Goal: Information Seeking & Learning: Compare options

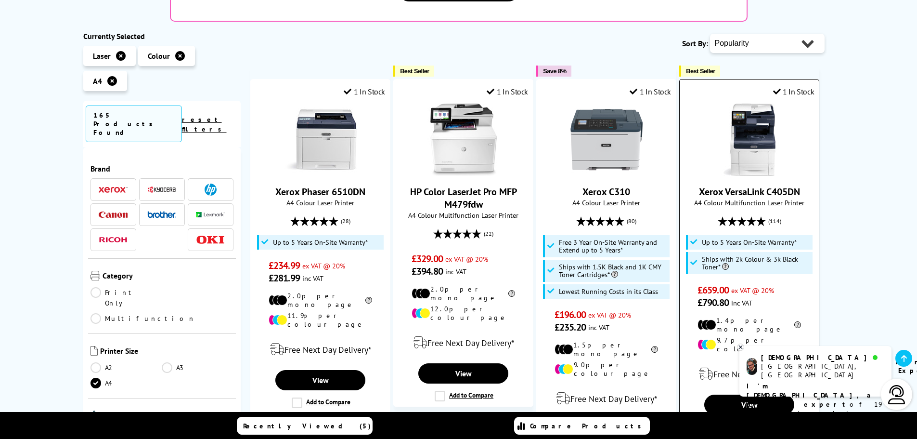
scroll to position [241, 0]
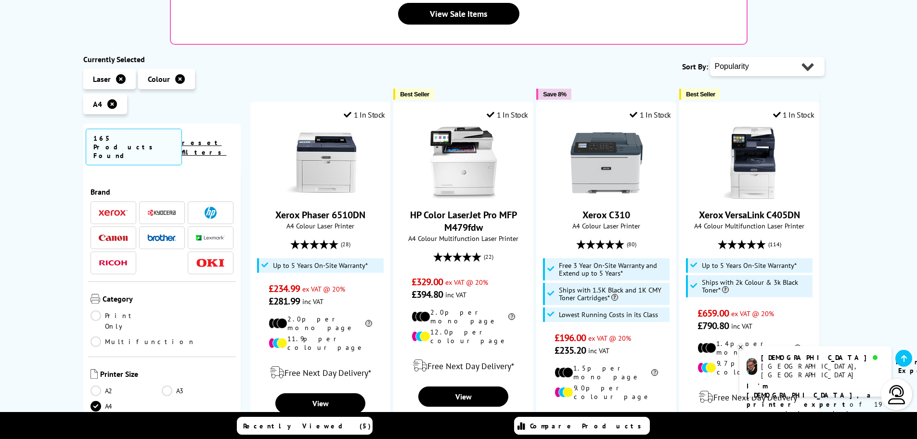
click at [755, 57] on select "Popularity Rating Price - Low to High Price - High to Low Running Costs - Low t…" at bounding box center [767, 66] width 115 height 19
select select "Price Ascending"
click at [710, 57] on select "Popularity Rating Price - Low to High Price - High to Low Running Costs - Low t…" at bounding box center [767, 66] width 115 height 19
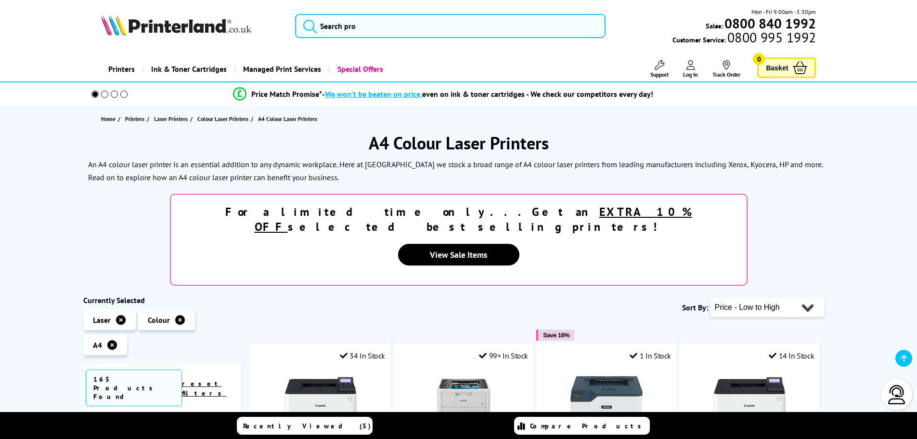
scroll to position [241, 0]
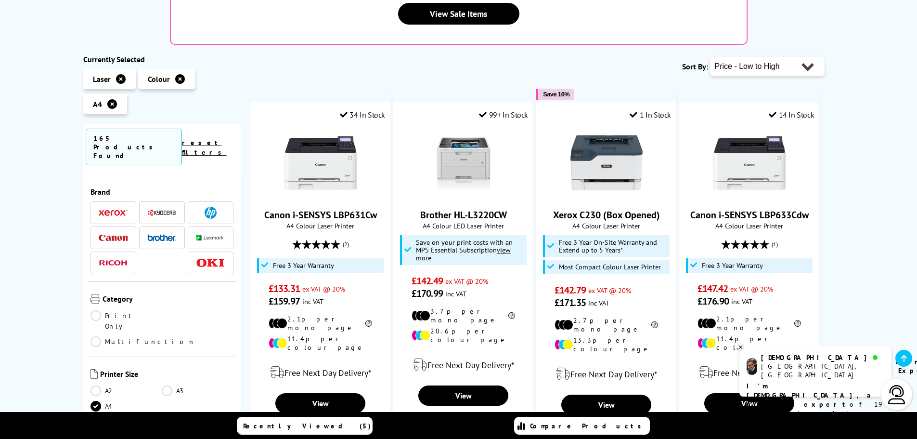
click at [166, 336] on link "Multifunction" at bounding box center [143, 341] width 105 height 11
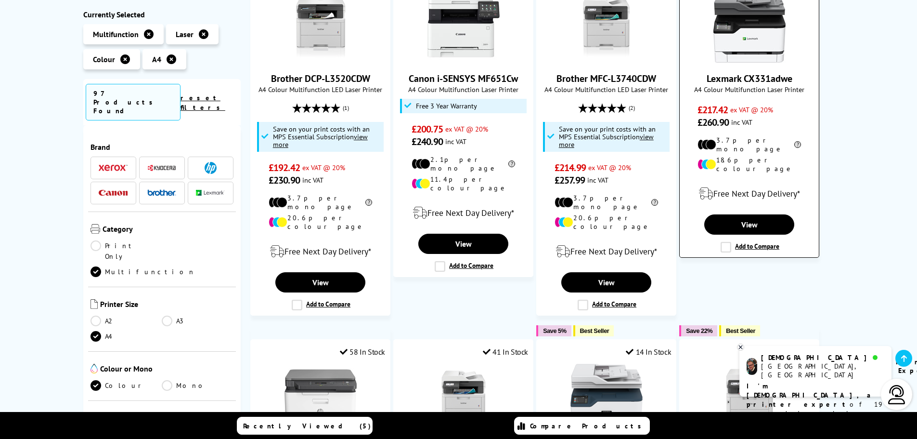
scroll to position [337, 0]
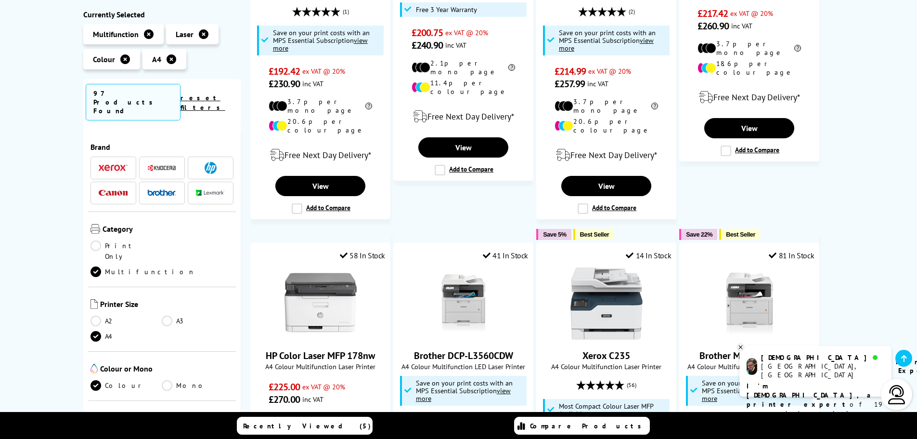
click at [741, 347] on icon at bounding box center [740, 346] width 3 height 3
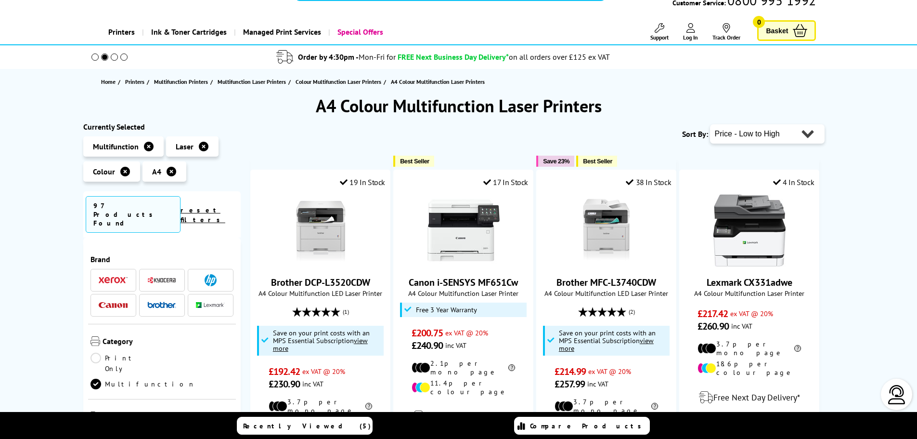
scroll to position [96, 0]
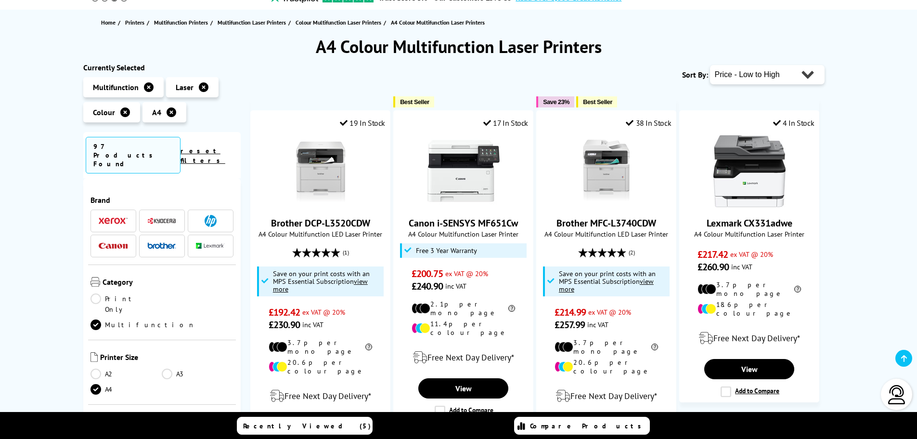
click at [740, 67] on select "Popularity Rating Price - Low to High Price - High to Low Running Costs - Low t…" at bounding box center [767, 74] width 115 height 19
click at [710, 65] on select "Popularity Rating Price - Low to High Price - High to Low Running Costs - Low t…" at bounding box center [767, 74] width 115 height 19
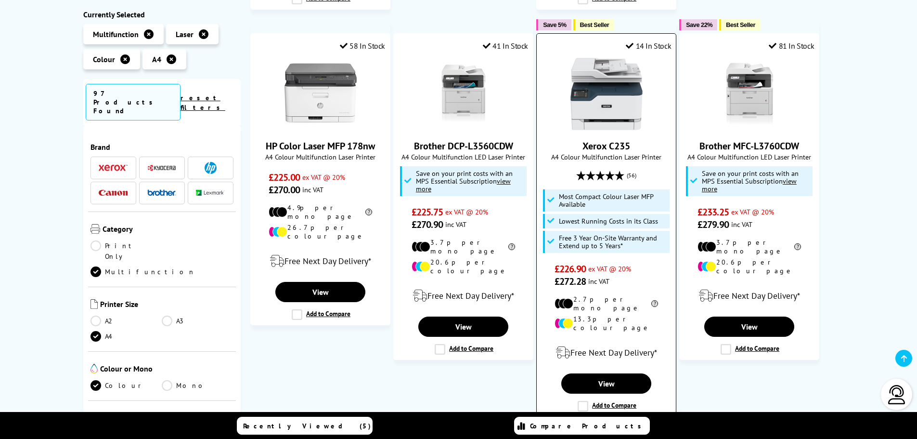
scroll to position [530, 0]
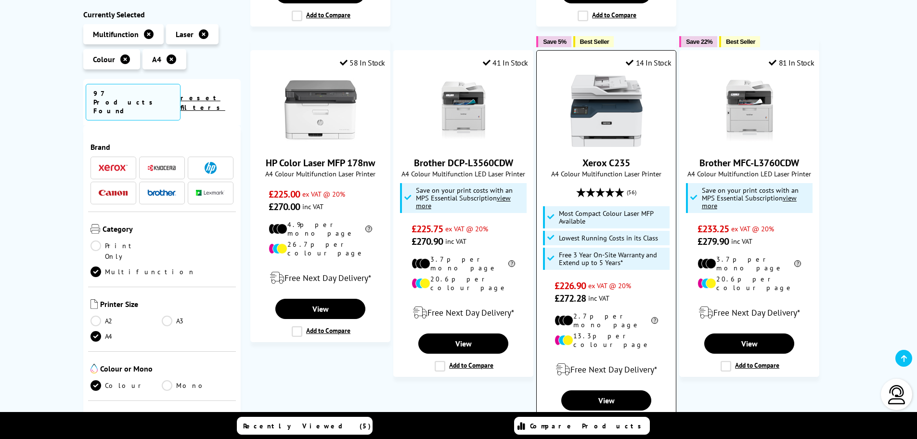
click at [604, 111] on img at bounding box center [607, 111] width 72 height 72
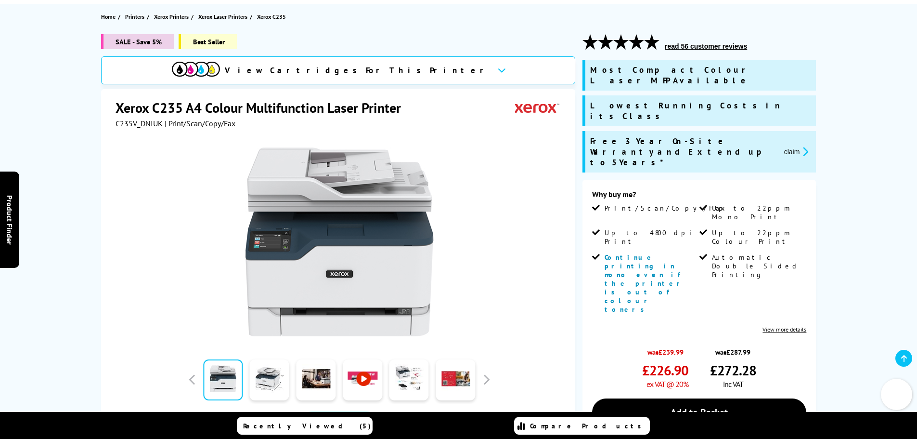
scroll to position [144, 0]
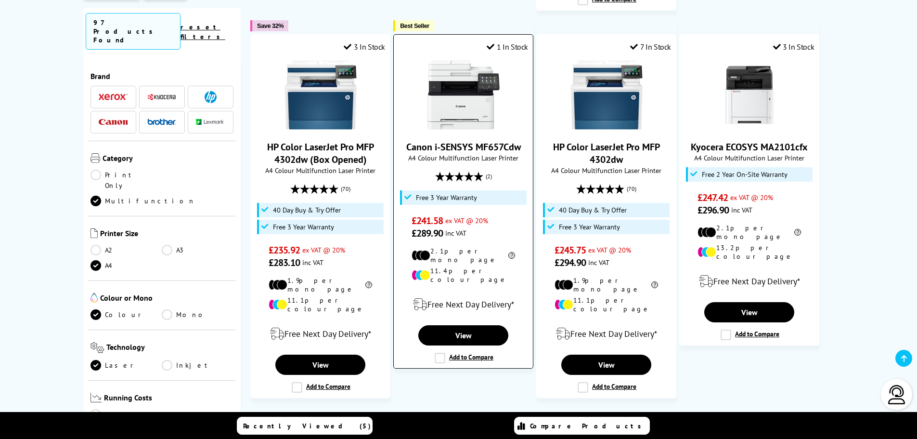
scroll to position [963, 0]
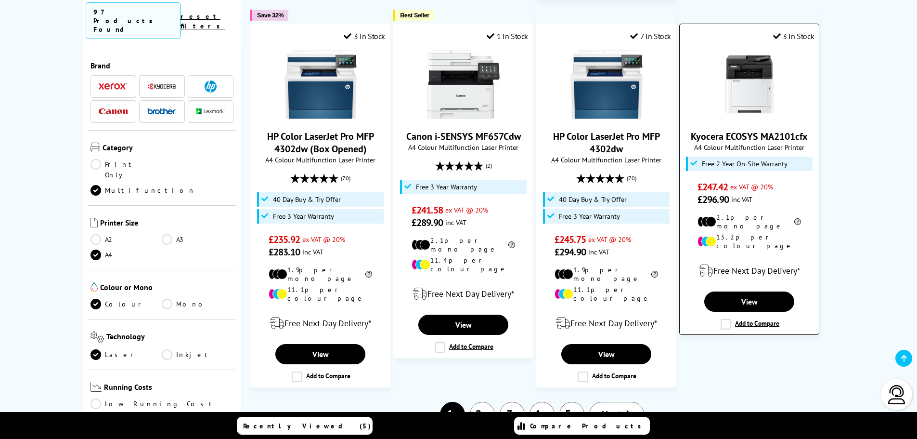
click at [767, 71] on img at bounding box center [750, 84] width 72 height 72
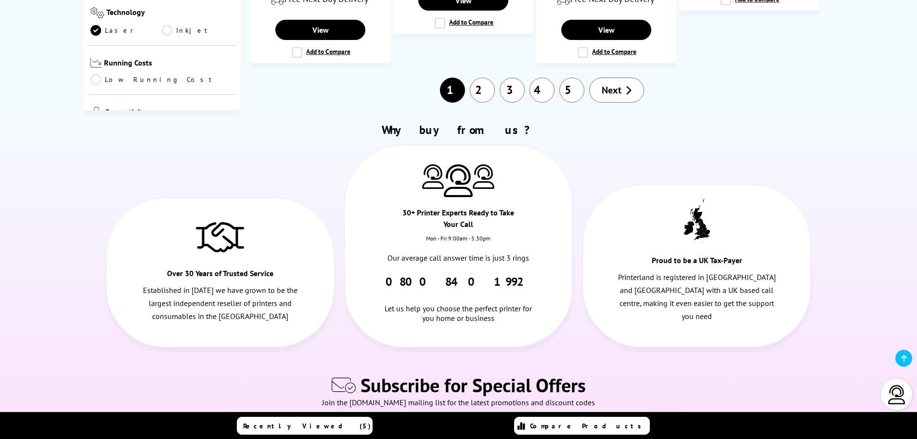
scroll to position [1204, 0]
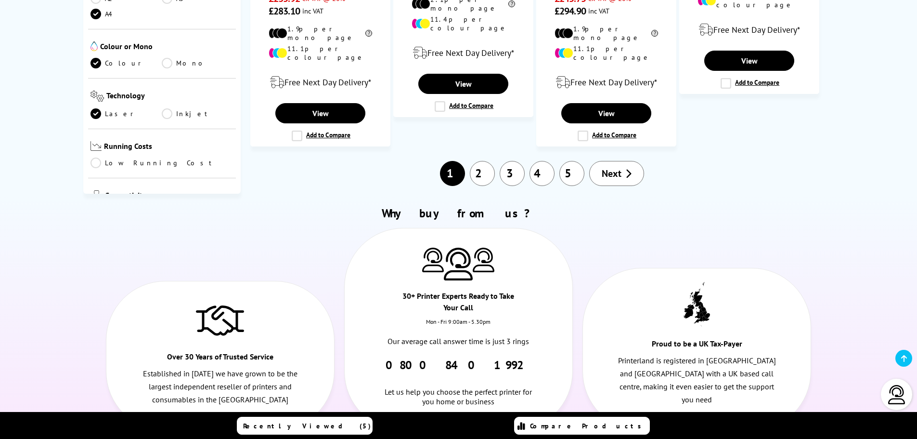
click at [486, 161] on link "2" at bounding box center [482, 173] width 25 height 25
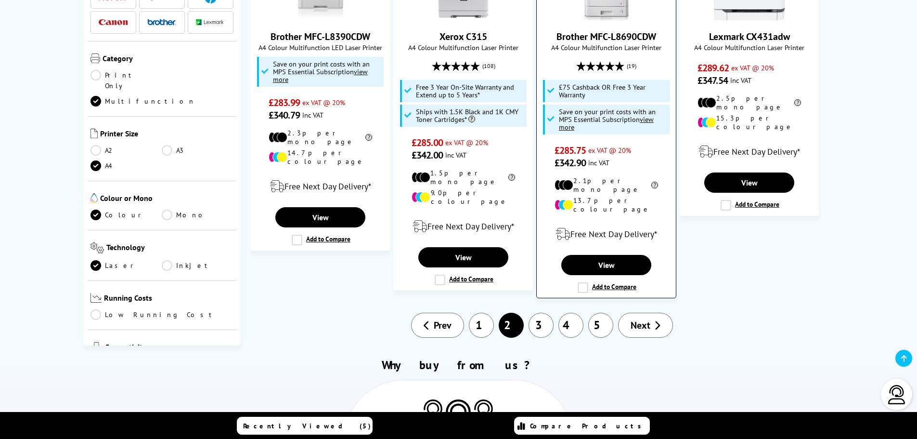
scroll to position [1107, 0]
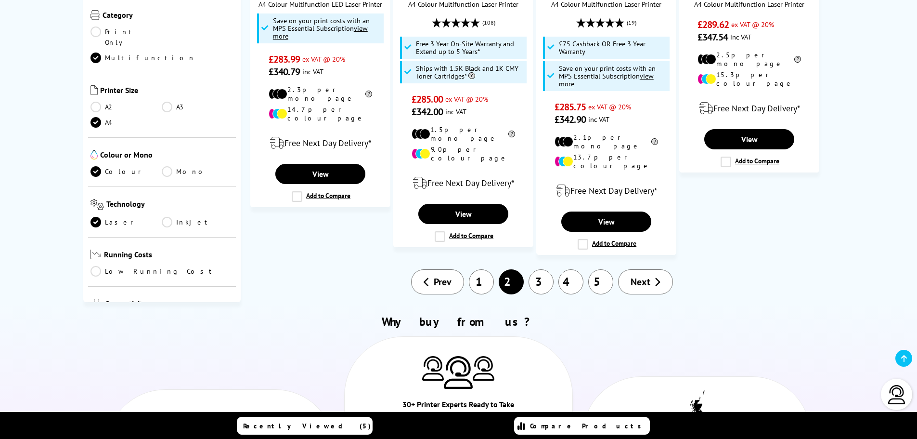
click at [646, 275] on span "Next" at bounding box center [641, 281] width 20 height 13
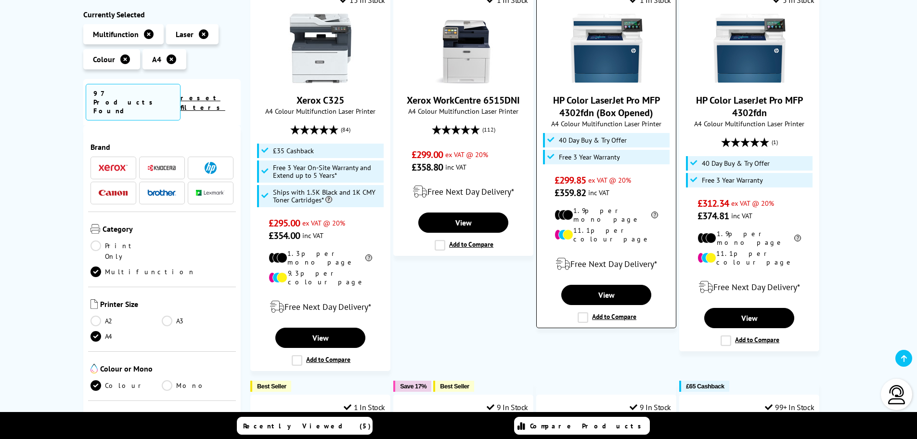
scroll to position [144, 0]
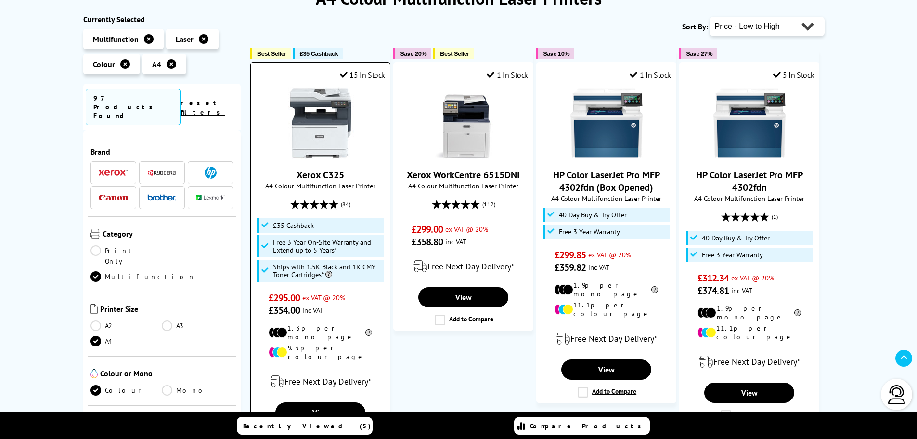
click at [305, 123] on img at bounding box center [321, 123] width 72 height 72
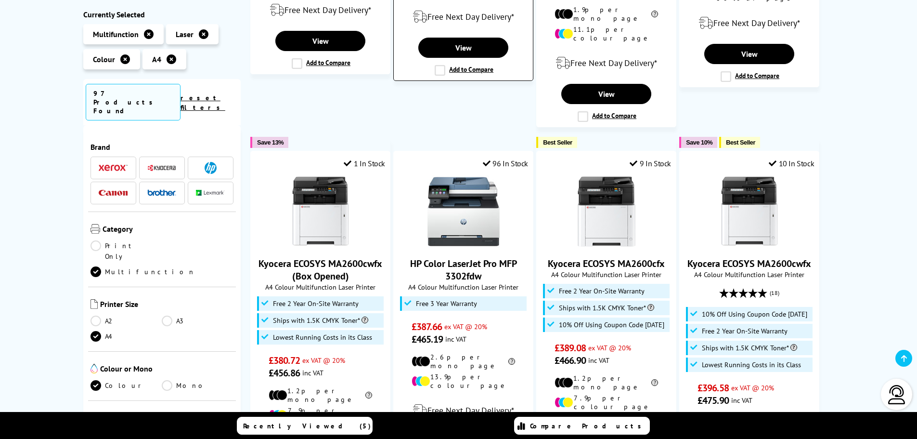
scroll to position [963, 0]
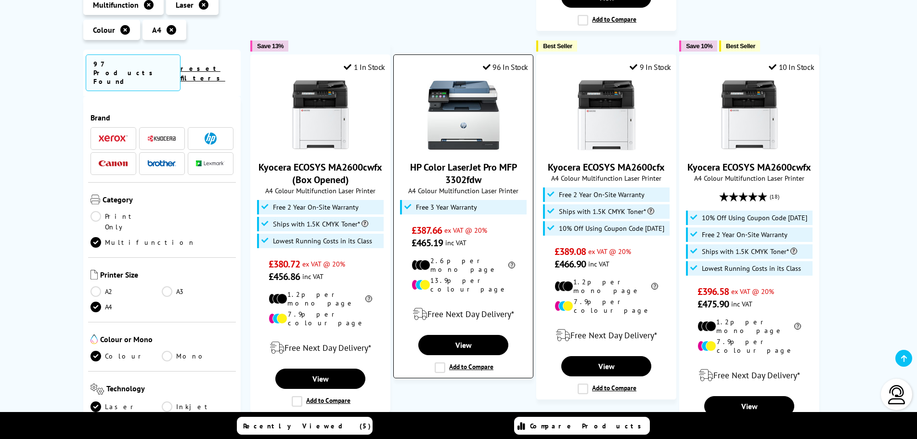
click at [461, 104] on img at bounding box center [464, 115] width 72 height 72
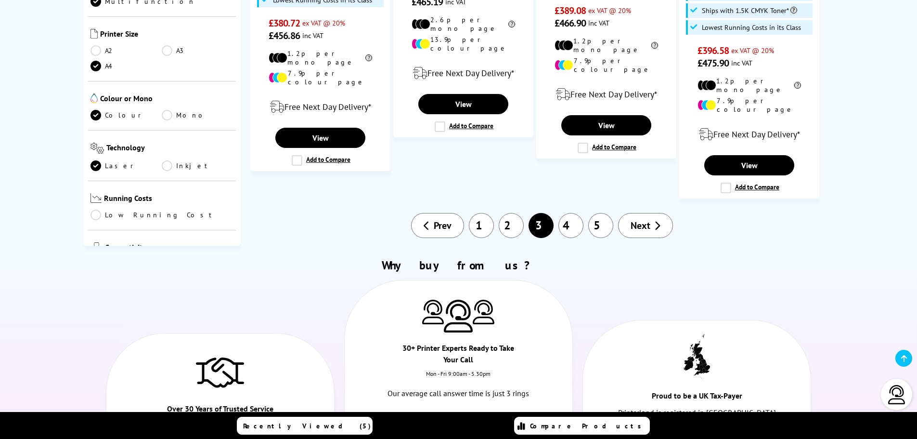
scroll to position [915, 0]
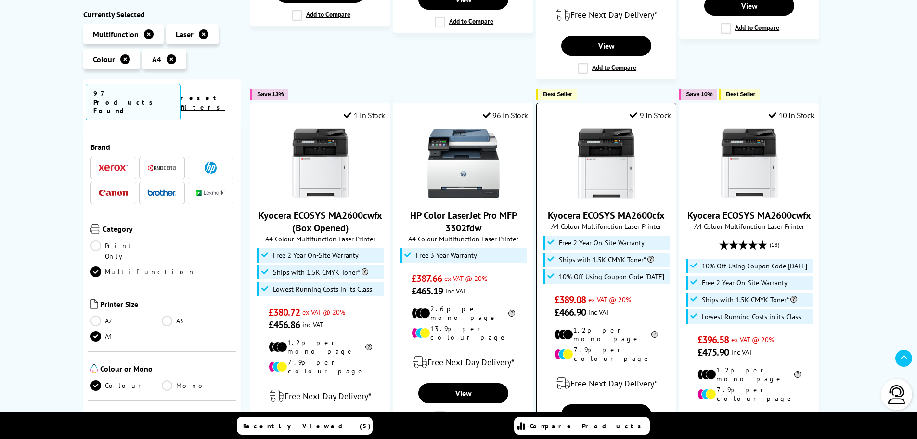
click at [601, 209] on link "Kyocera ECOSYS MA2600cfx" at bounding box center [606, 215] width 117 height 13
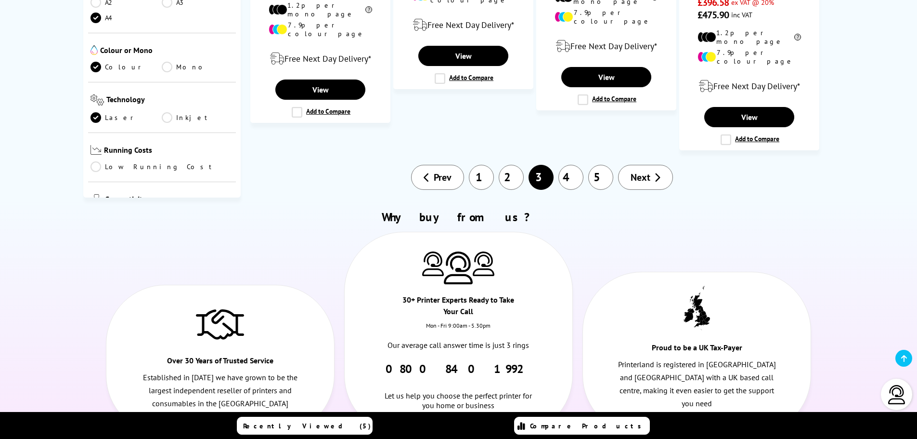
click at [636, 171] on span "Next" at bounding box center [641, 177] width 20 height 13
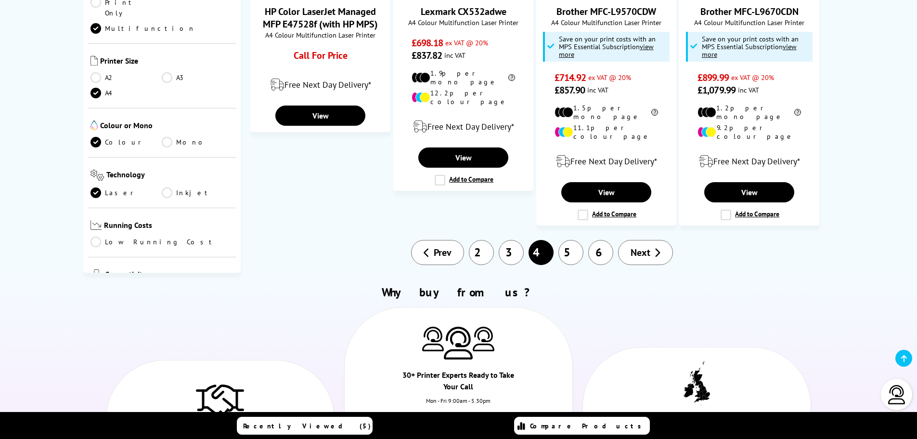
scroll to position [1204, 0]
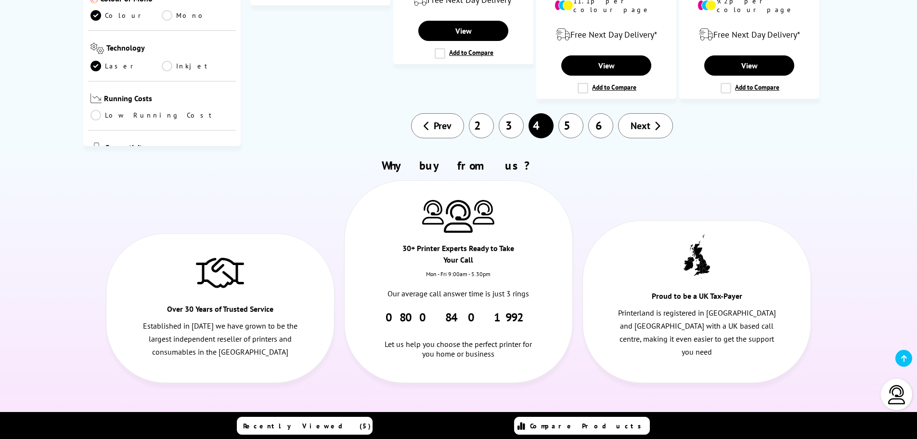
click at [644, 119] on span "Next" at bounding box center [641, 125] width 20 height 13
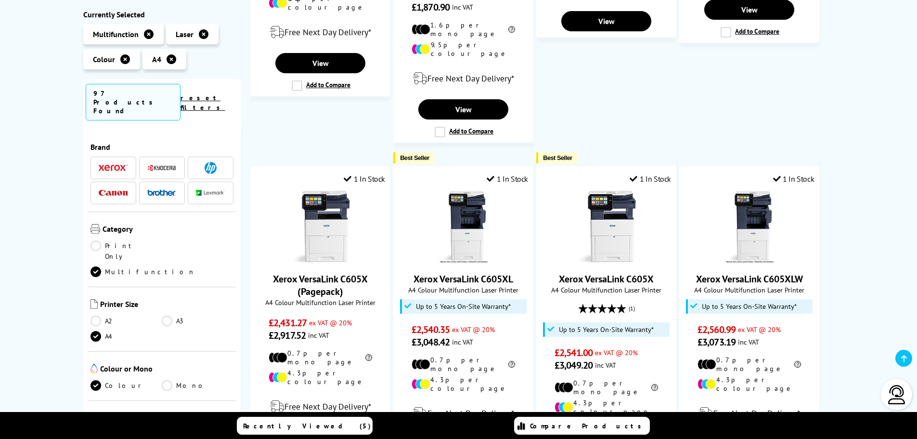
scroll to position [1156, 0]
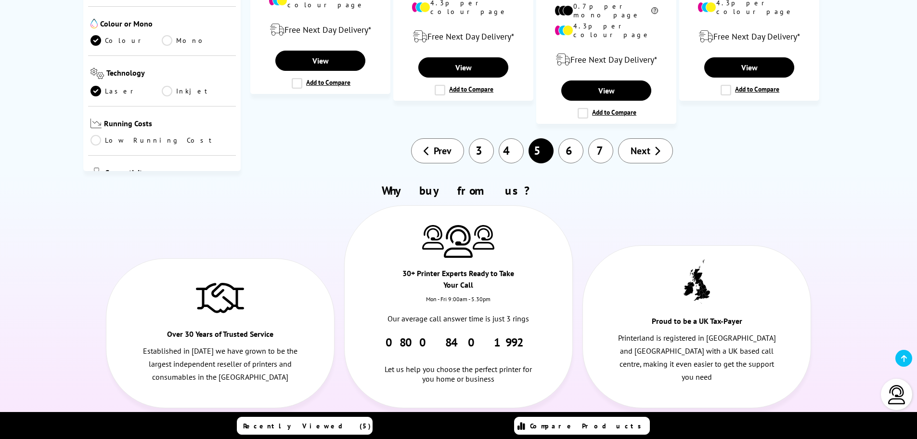
click at [473, 138] on link "3" at bounding box center [481, 150] width 25 height 25
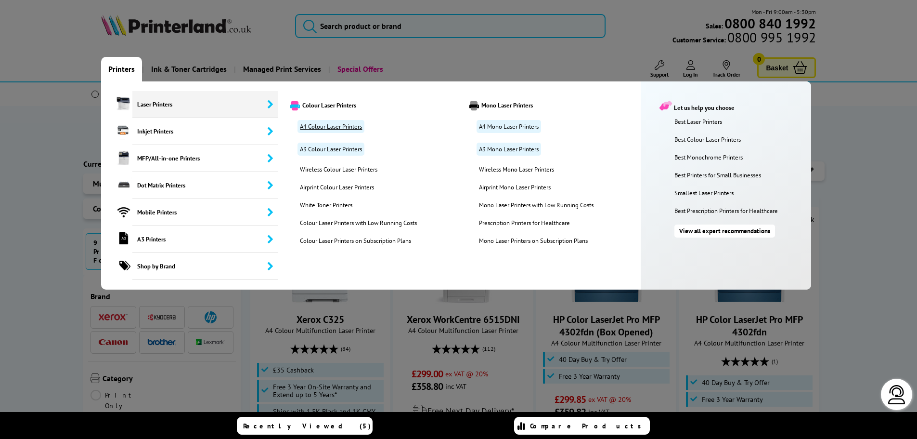
click at [341, 123] on link "A4 Colour Laser Printers" at bounding box center [331, 126] width 67 height 13
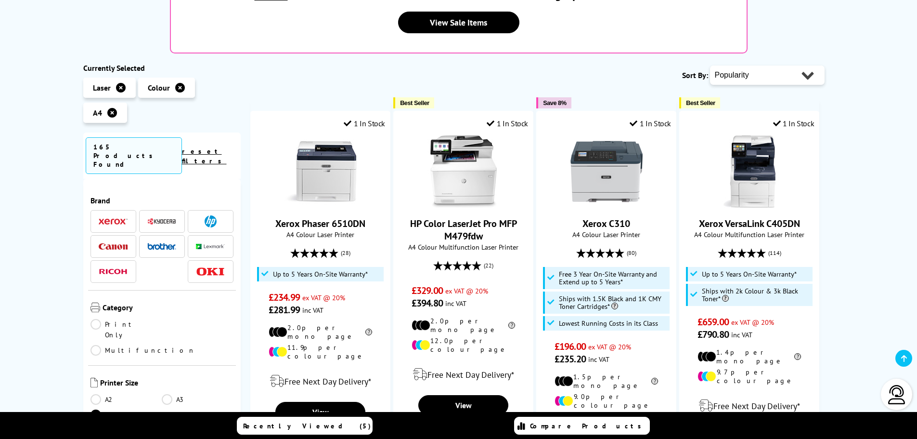
scroll to position [241, 0]
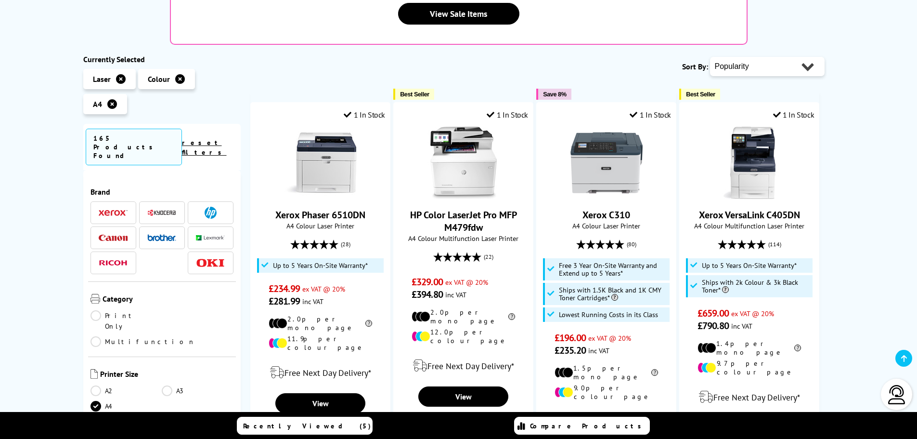
drag, startPoint x: 740, startPoint y: 39, endPoint x: 732, endPoint y: 44, distance: 9.7
click at [740, 57] on select "Popularity Rating Price - Low to High Price - High to Low Running Costs - Low t…" at bounding box center [767, 66] width 115 height 19
select select "Price Ascending"
click at [710, 57] on select "Popularity Rating Price - Low to High Price - High to Low Running Costs - Low t…" at bounding box center [767, 66] width 115 height 19
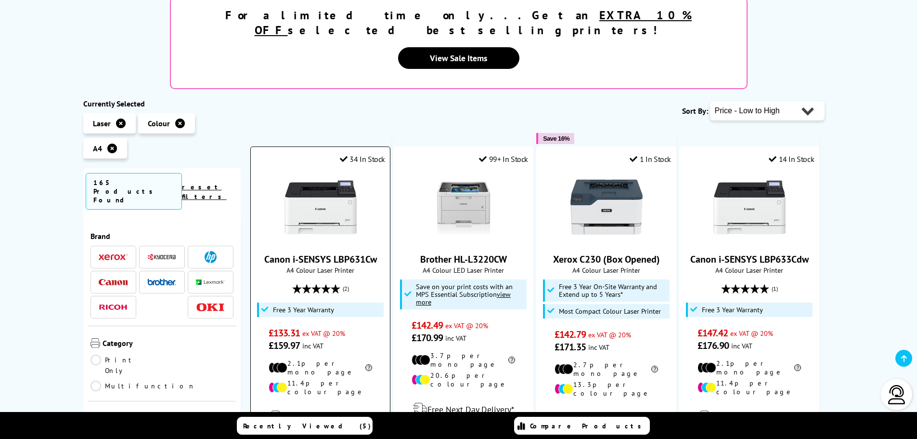
scroll to position [241, 0]
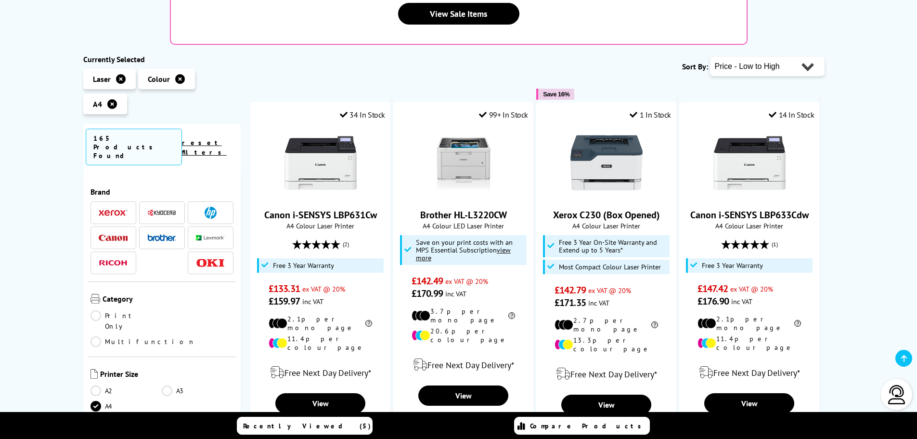
click at [166, 336] on link "Multifunction" at bounding box center [143, 341] width 105 height 11
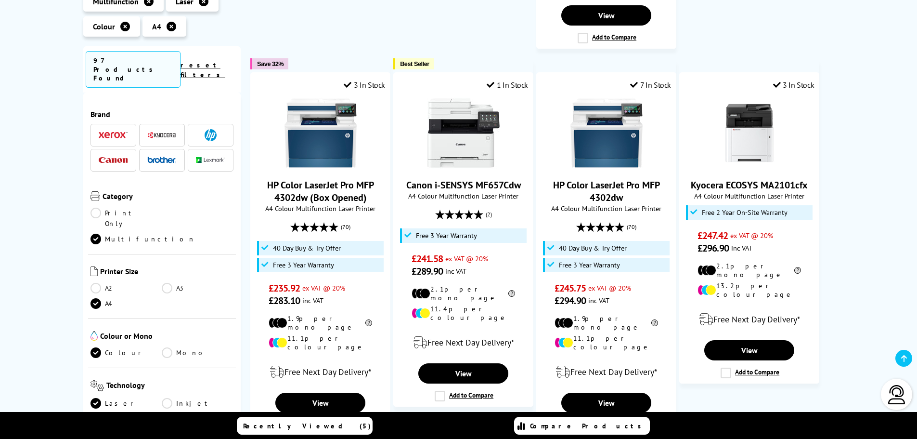
scroll to position [915, 0]
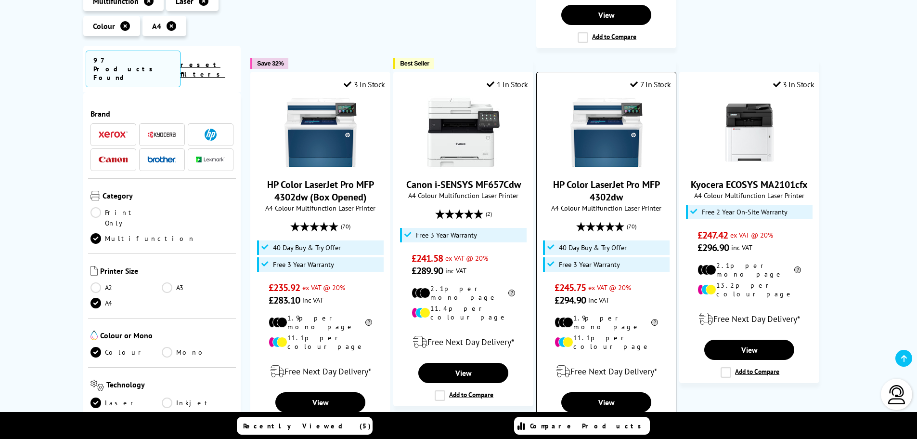
click at [612, 96] on img at bounding box center [607, 132] width 72 height 72
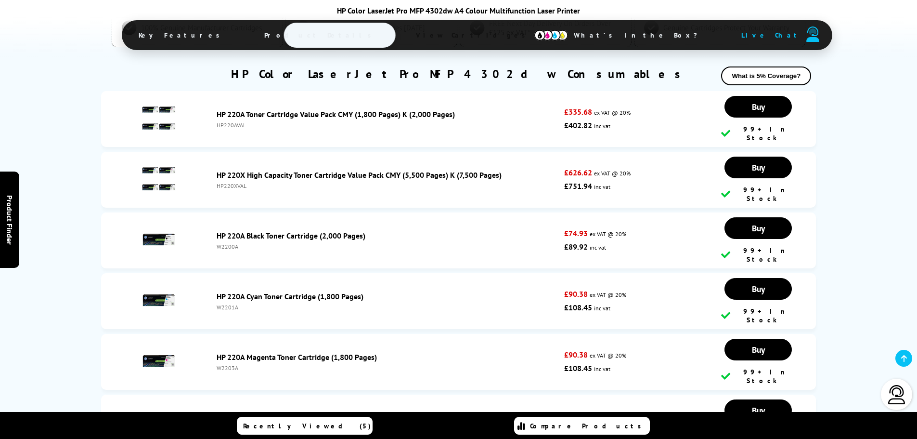
scroll to position [2648, 0]
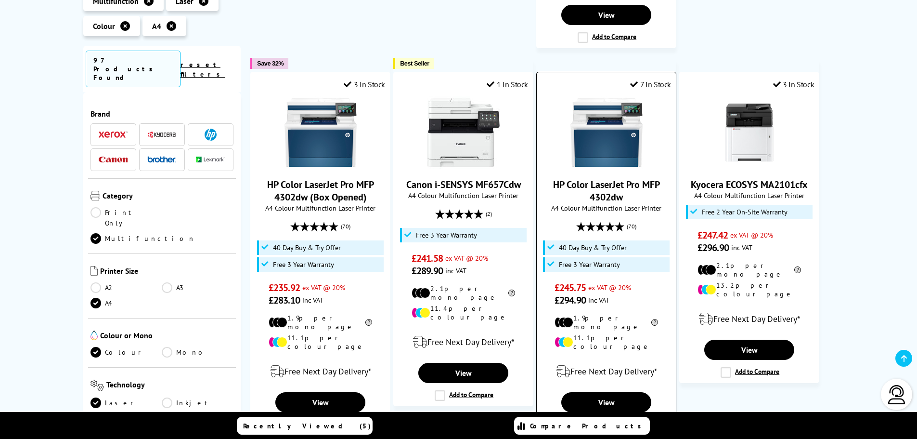
scroll to position [1107, 0]
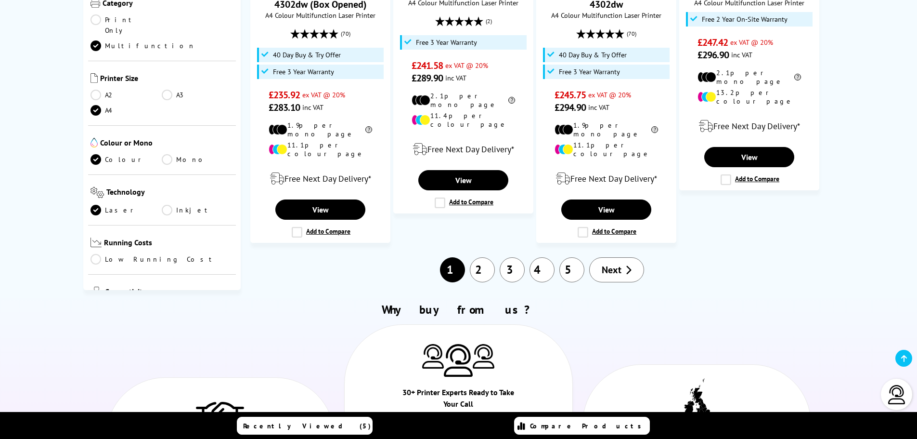
click at [624, 257] on link "Next" at bounding box center [616, 269] width 55 height 25
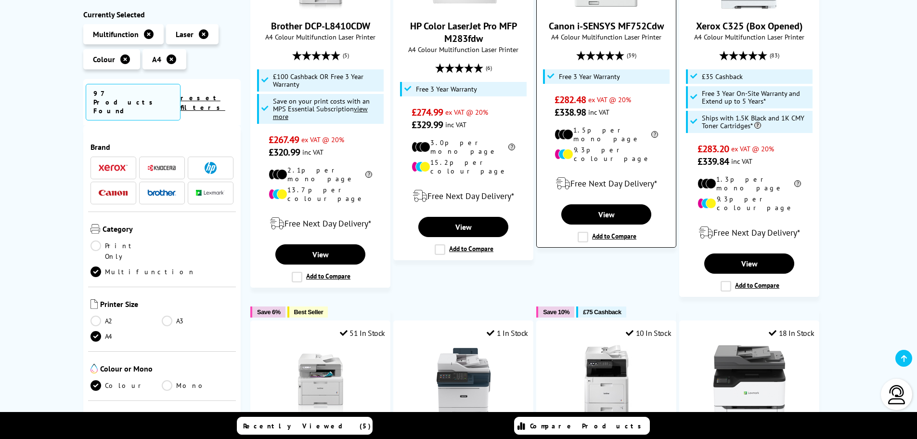
scroll to position [674, 0]
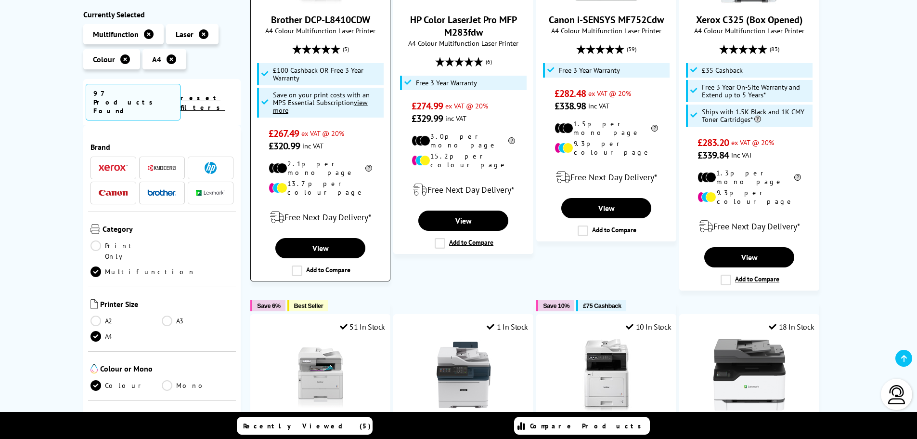
click at [322, 13] on link "Brother DCP-L8410CDW" at bounding box center [320, 19] width 99 height 13
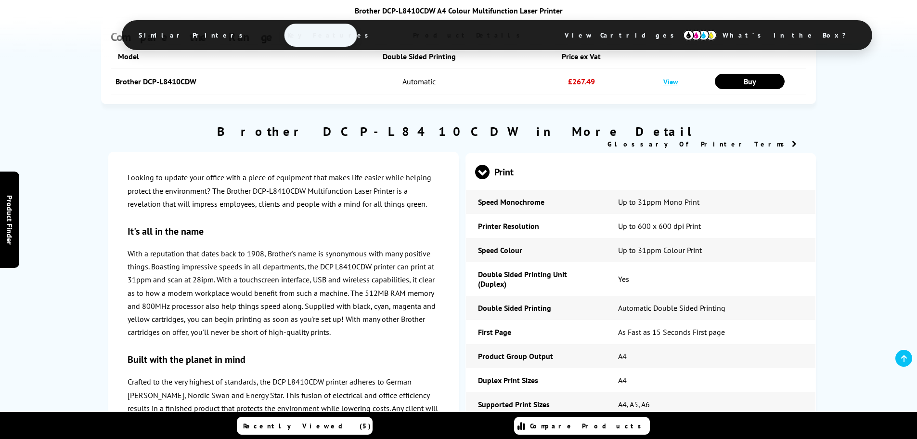
scroll to position [2457, 0]
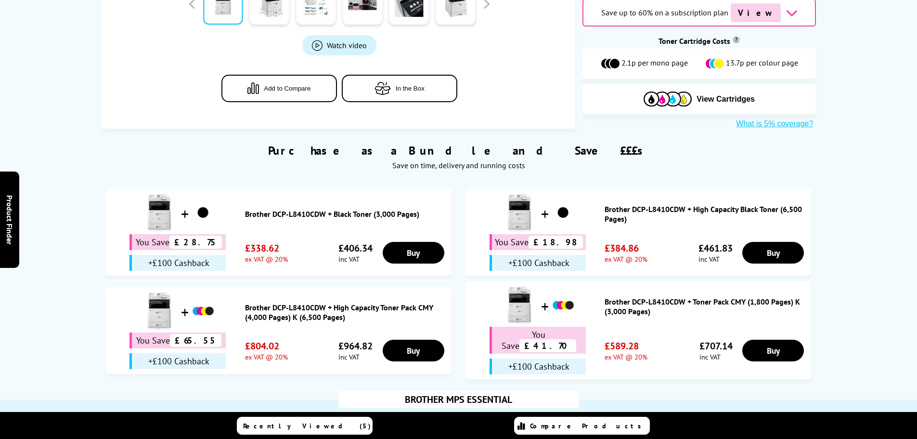
scroll to position [28, 0]
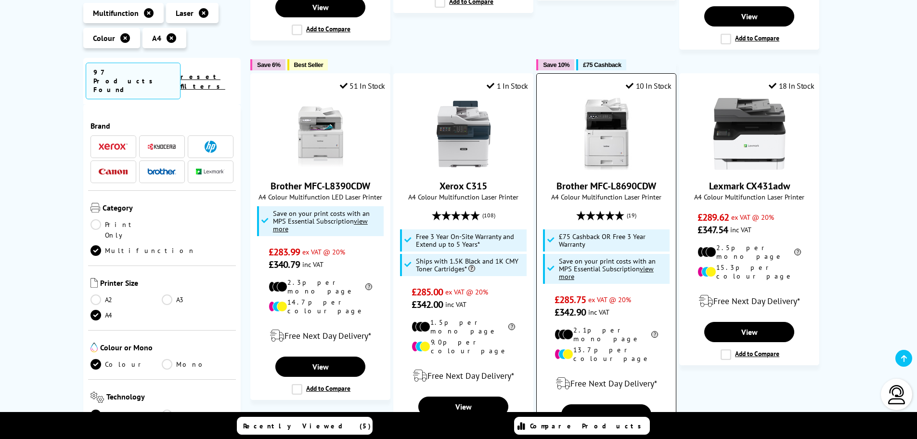
scroll to position [1204, 0]
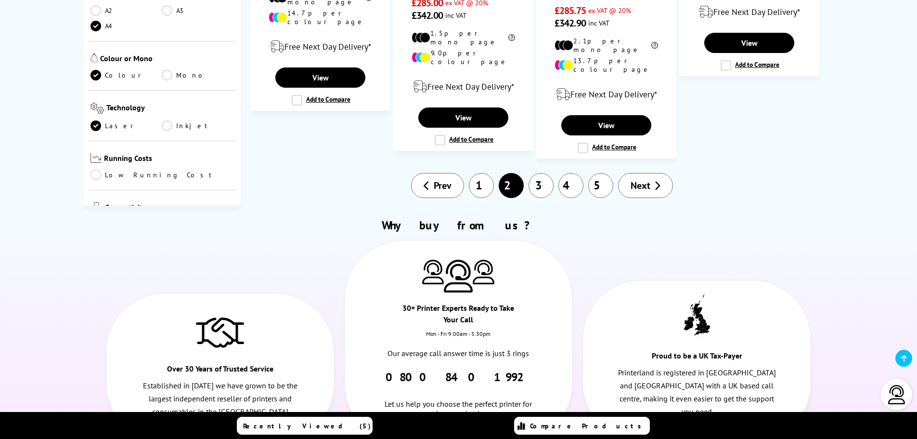
click at [655, 173] on link "Next" at bounding box center [645, 185] width 55 height 25
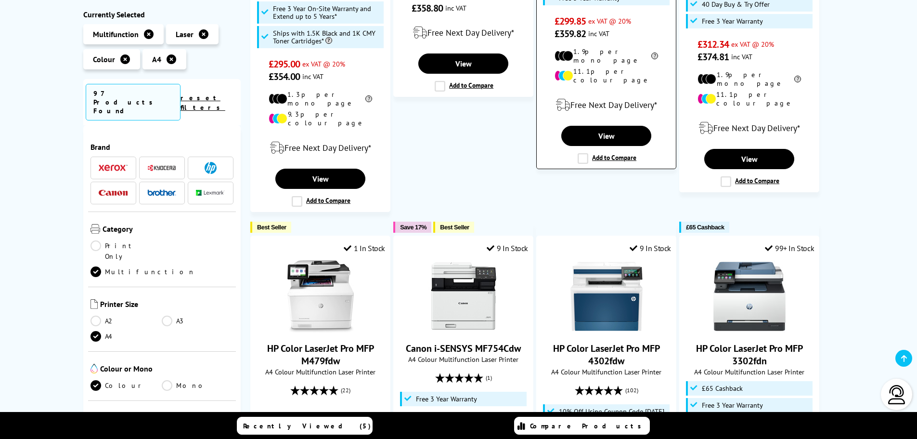
scroll to position [481, 0]
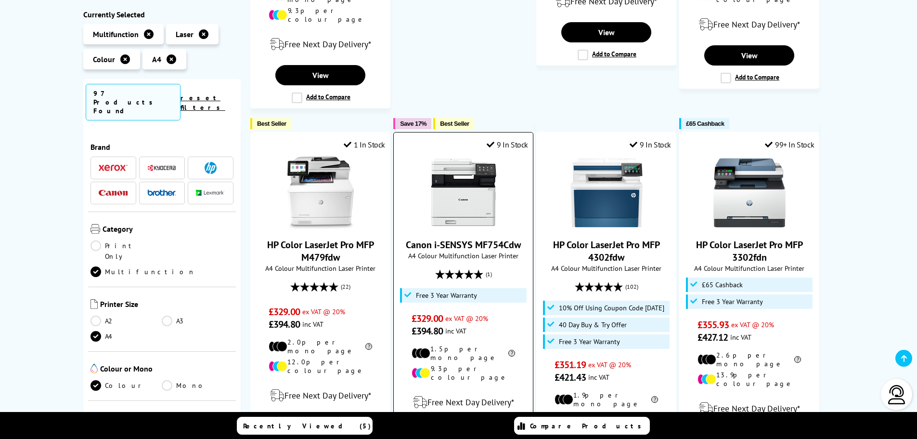
click at [462, 183] on img at bounding box center [464, 192] width 72 height 72
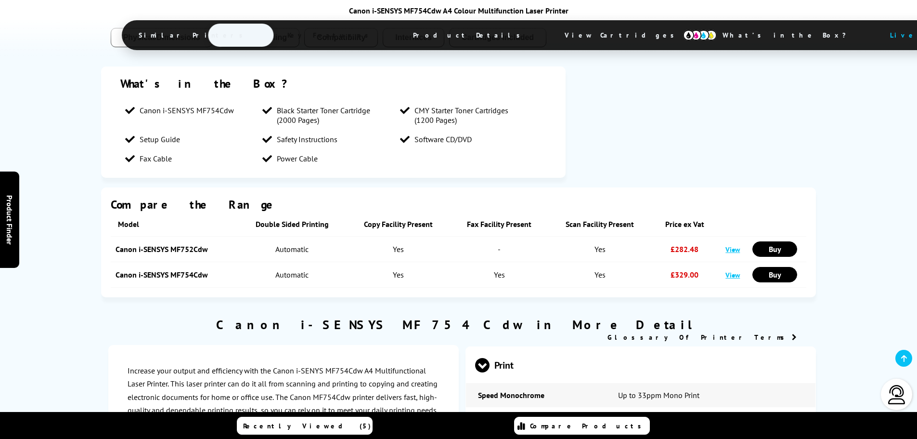
scroll to position [64, 0]
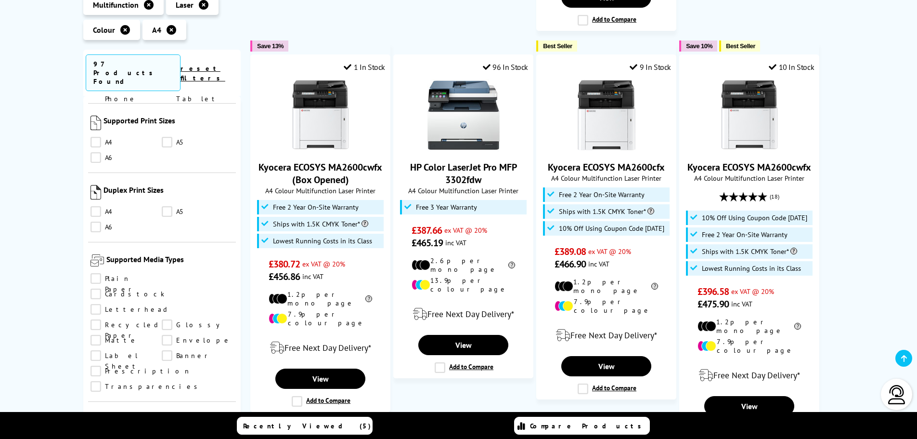
scroll to position [867, 0]
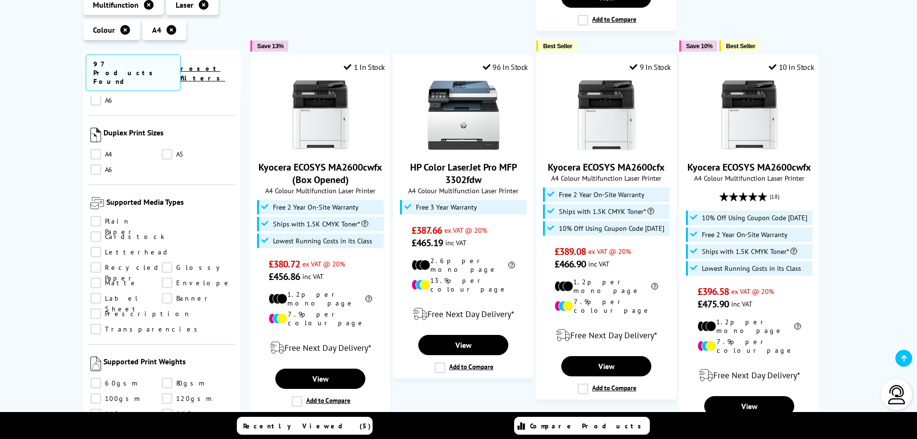
click at [167, 308] on link "Prescription" at bounding box center [141, 313] width 101 height 11
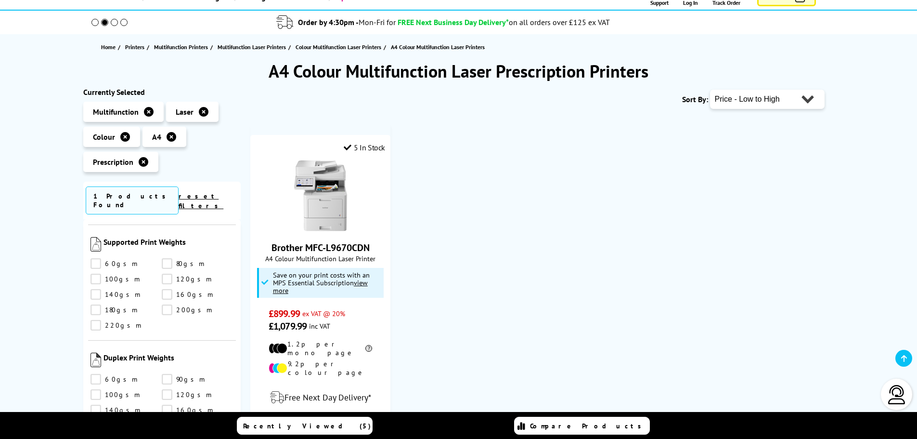
scroll to position [106, 0]
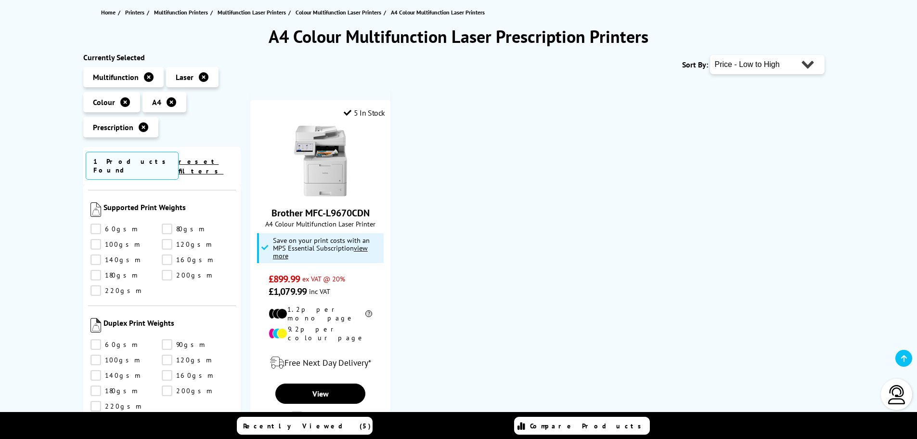
click at [123, 102] on icon at bounding box center [125, 102] width 10 height 10
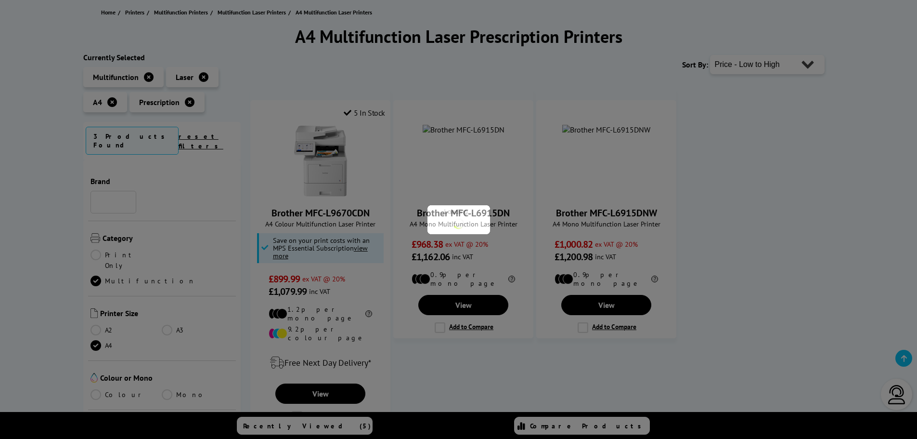
scroll to position [867, 0]
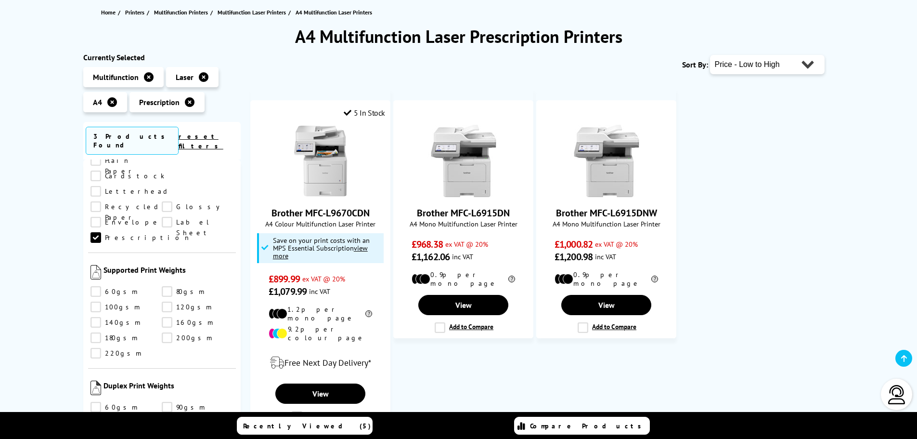
click at [201, 76] on icon at bounding box center [204, 77] width 10 height 10
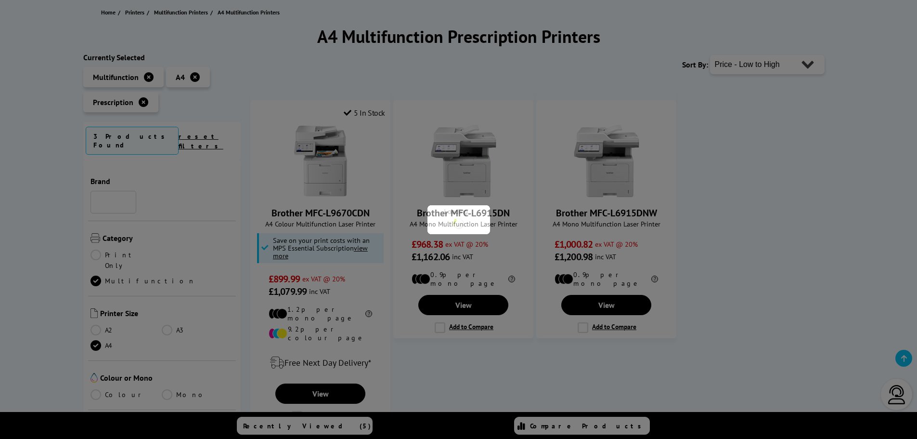
scroll to position [867, 0]
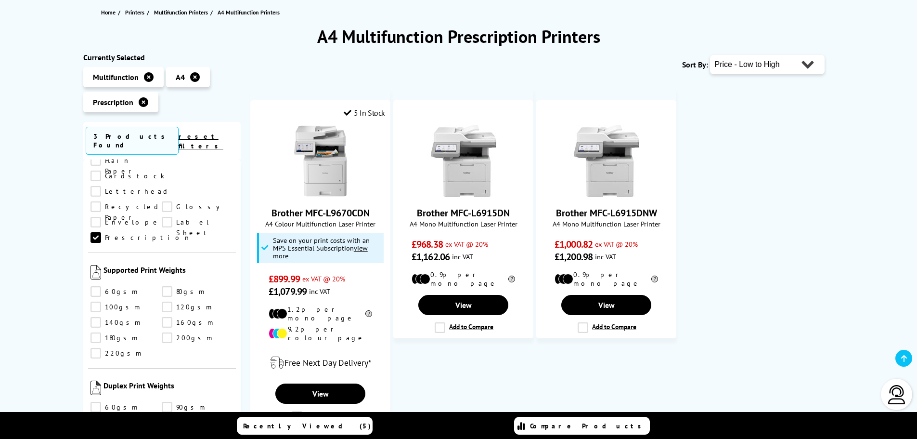
click at [192, 78] on icon at bounding box center [195, 77] width 10 height 10
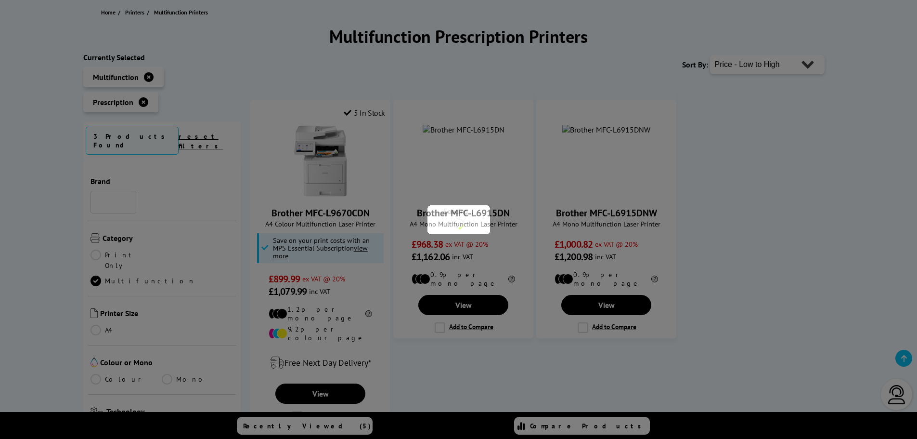
scroll to position [867, 0]
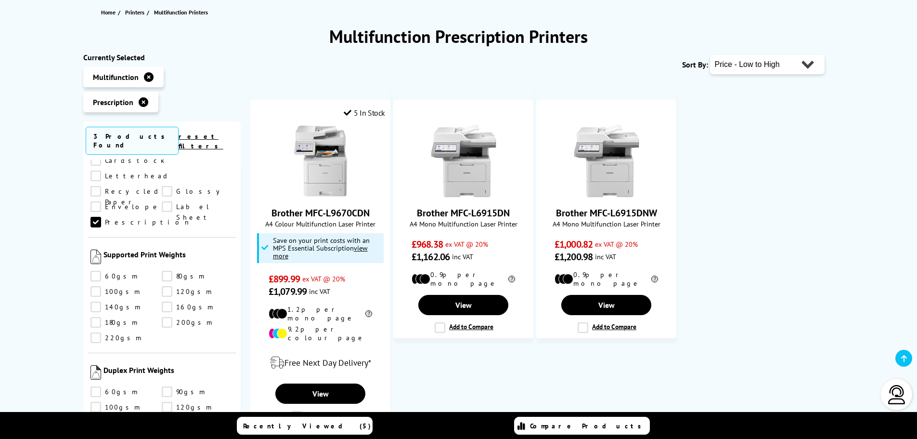
click at [149, 76] on icon at bounding box center [149, 77] width 10 height 10
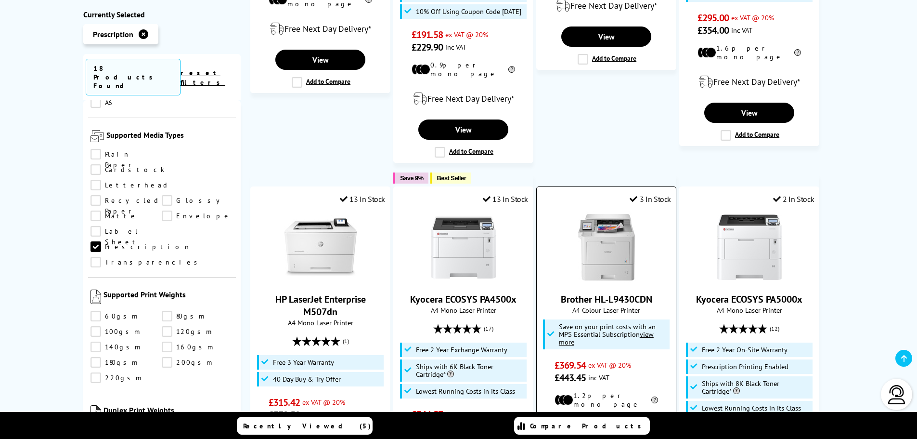
scroll to position [877, 0]
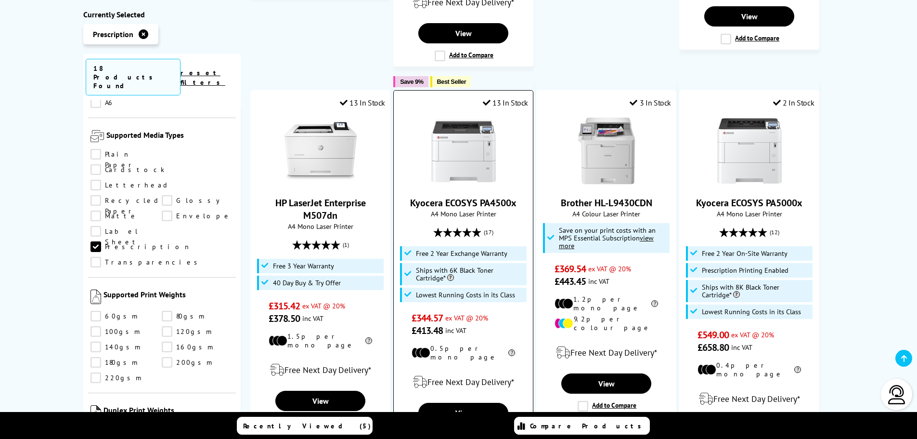
click at [457, 137] on img at bounding box center [464, 151] width 72 height 72
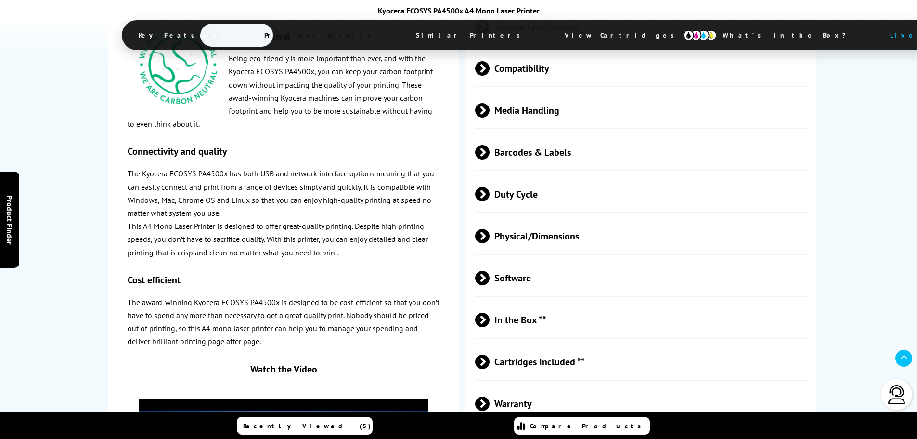
scroll to position [1685, 0]
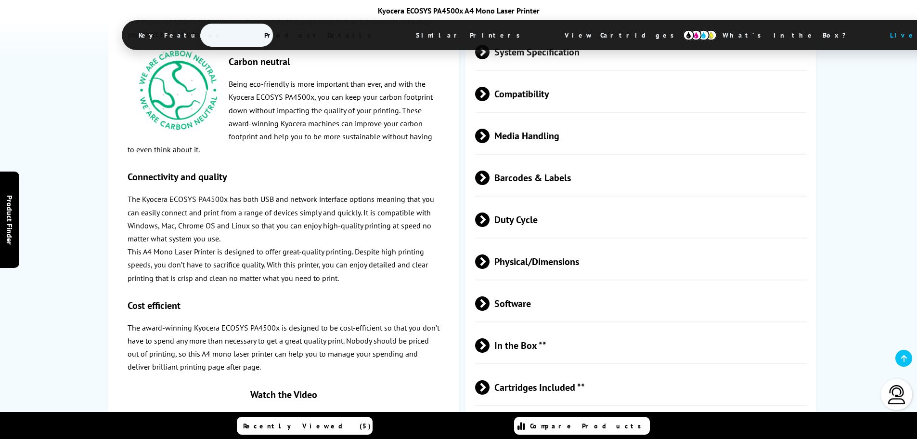
click at [568, 201] on span "Duty Cycle" at bounding box center [641, 219] width 332 height 36
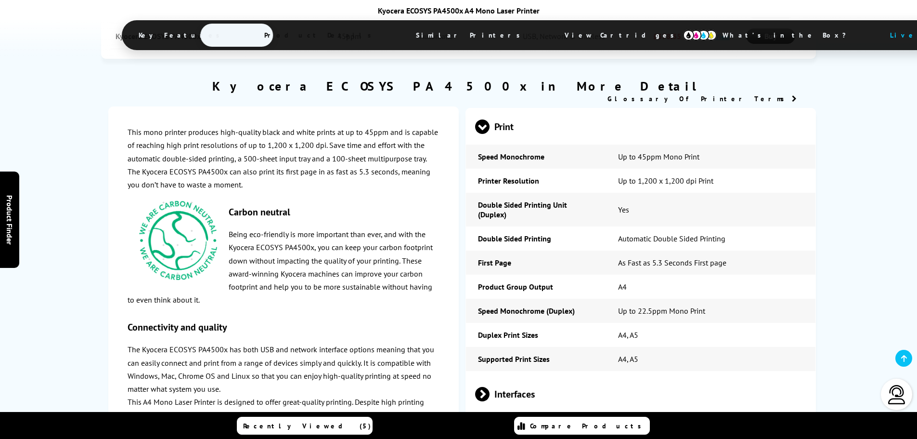
scroll to position [25, 0]
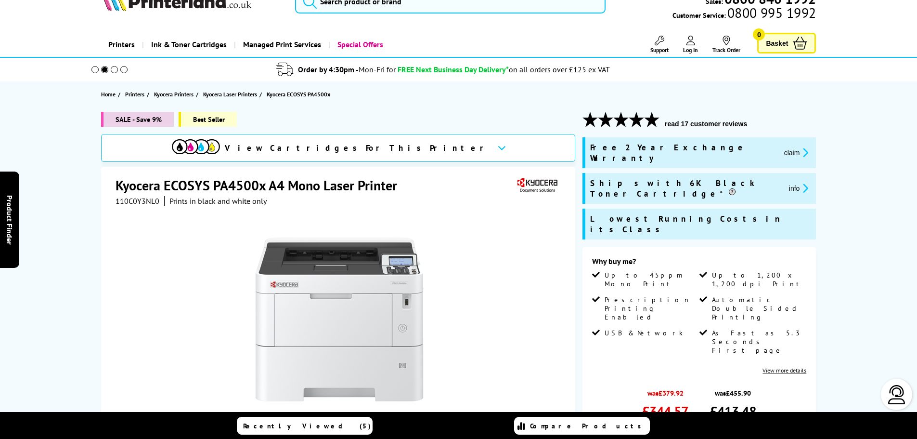
click at [488, 237] on div at bounding box center [340, 315] width 448 height 218
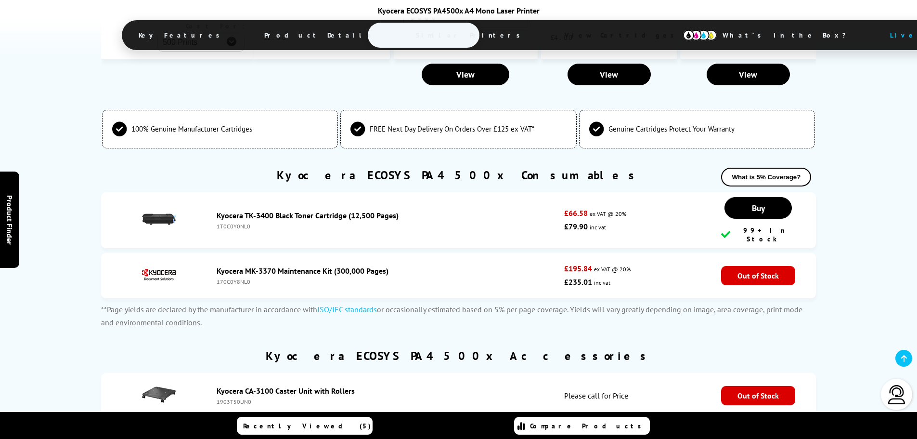
scroll to position [2480, 0]
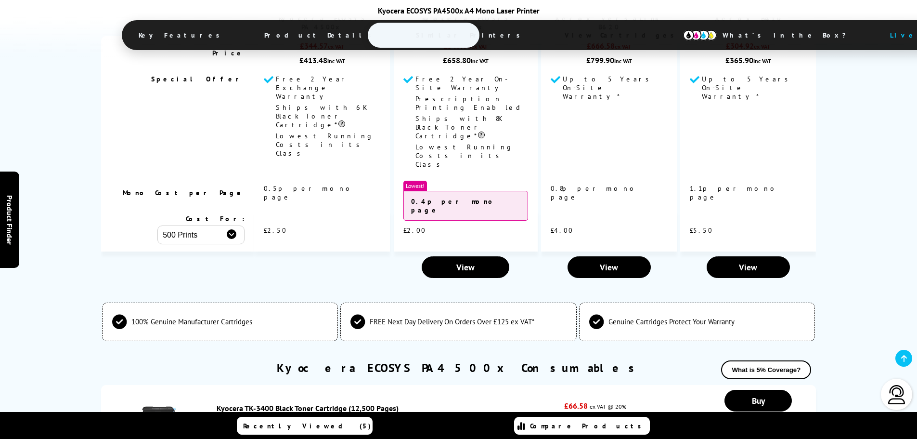
drag, startPoint x: 253, startPoint y: 291, endPoint x: 209, endPoint y: 295, distance: 44.4
click at [209, 385] on li "Kyocera TK-3400 Black Toner Cartridge (12,500 Pages) 1T0C0Y0NL0 £66.58 ex VAT @…" at bounding box center [458, 413] width 715 height 56
click at [290, 385] on li "Kyocera TK-3400 Black Toner Cartridge (12,500 Pages) 1T0C0Y0NL0 £66.58 ex VAT @…" at bounding box center [458, 413] width 715 height 56
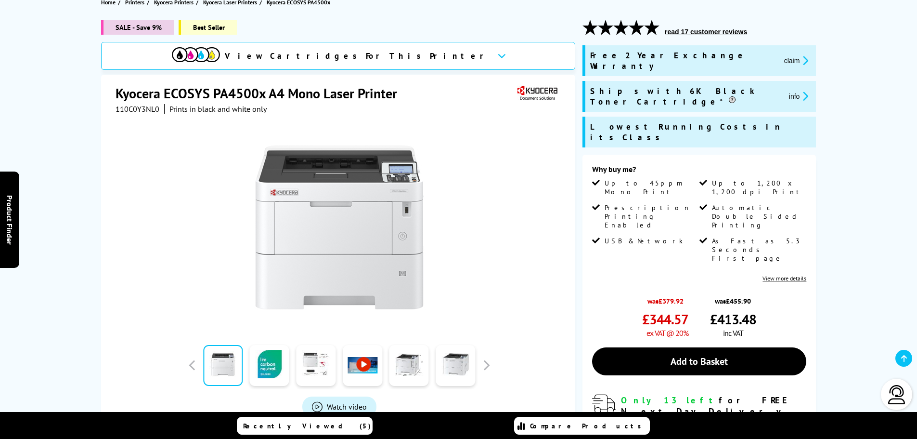
scroll to position [147, 0]
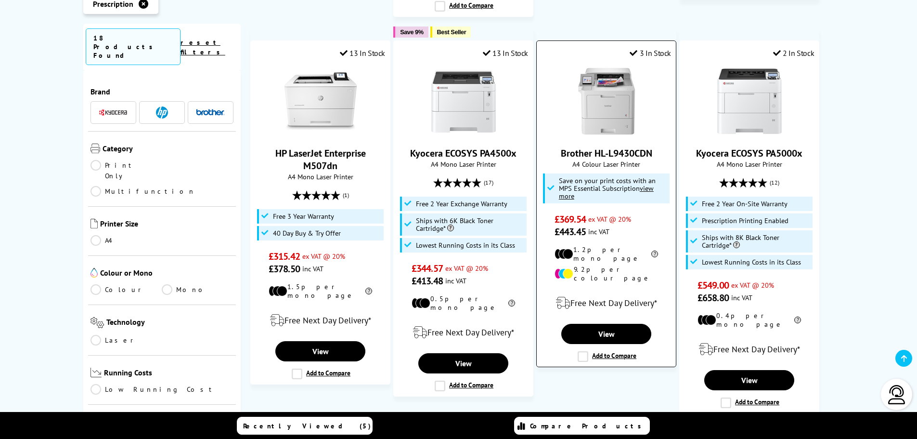
scroll to position [1069, 0]
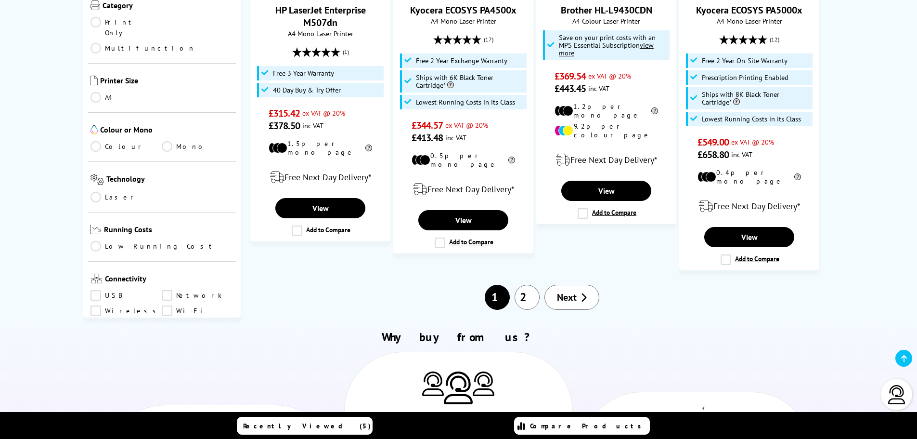
click at [570, 291] on span "Next" at bounding box center [567, 297] width 20 height 13
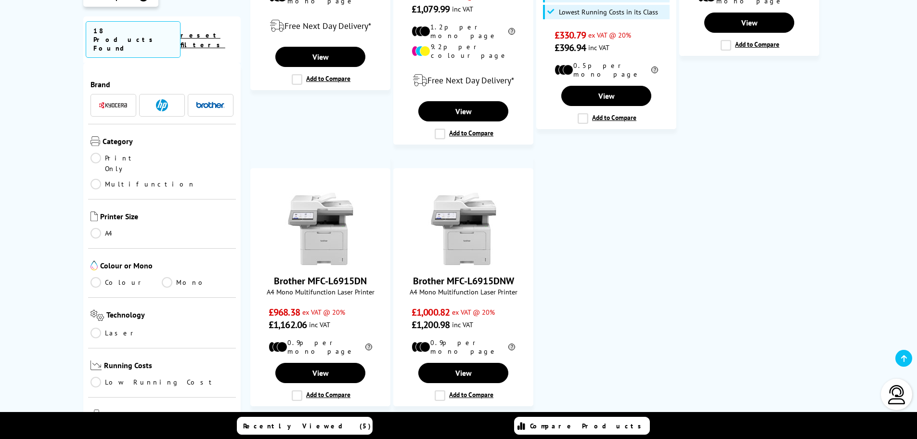
scroll to position [481, 0]
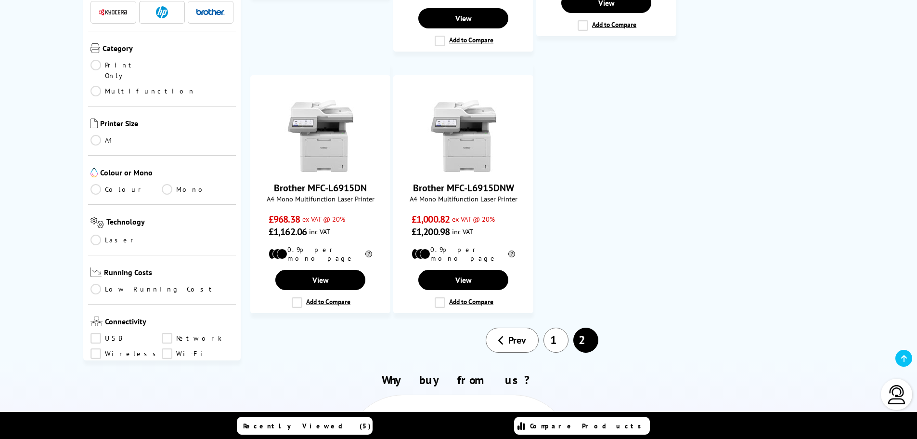
click at [553, 327] on link "1" at bounding box center [556, 339] width 25 height 25
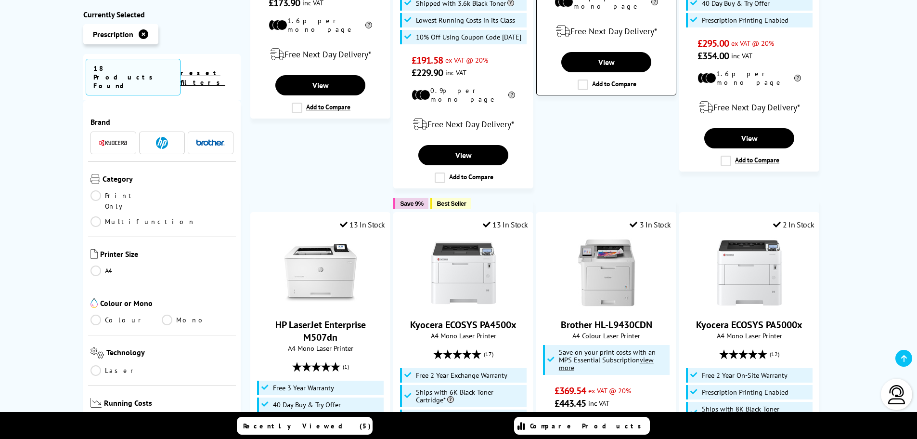
scroll to position [867, 0]
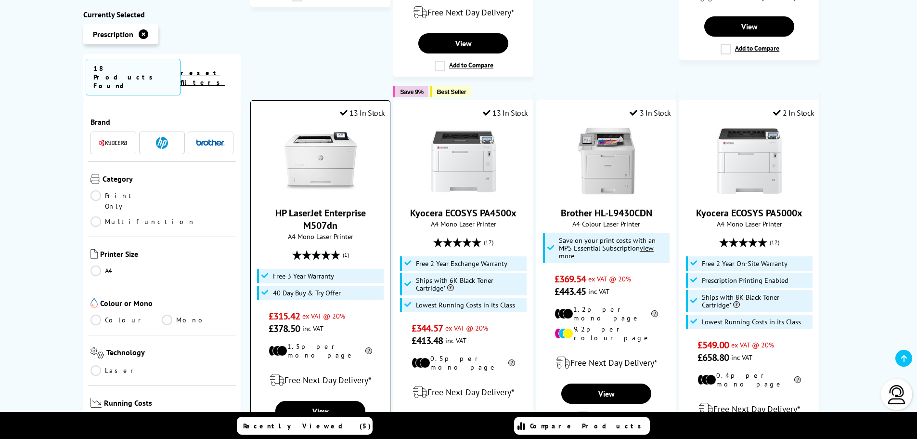
click at [322, 143] on img at bounding box center [321, 161] width 72 height 72
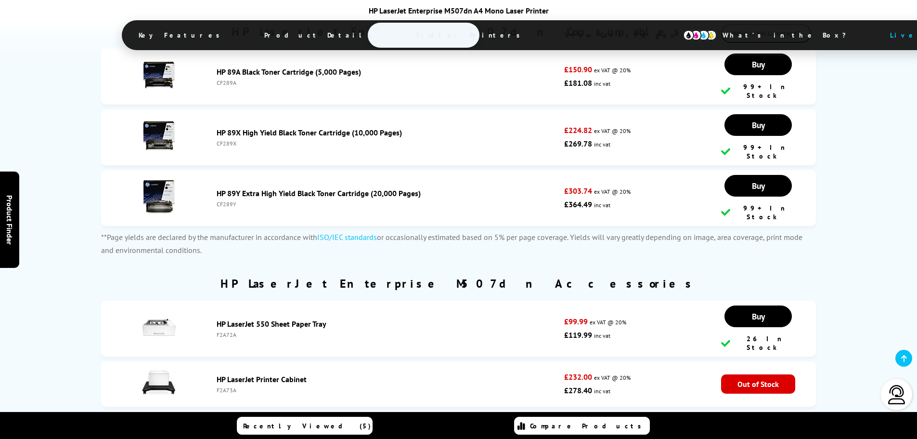
scroll to position [2648, 0]
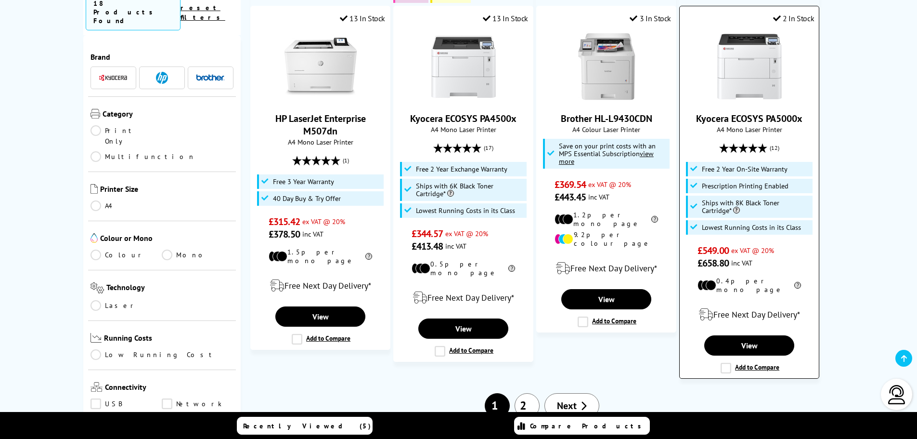
scroll to position [867, 0]
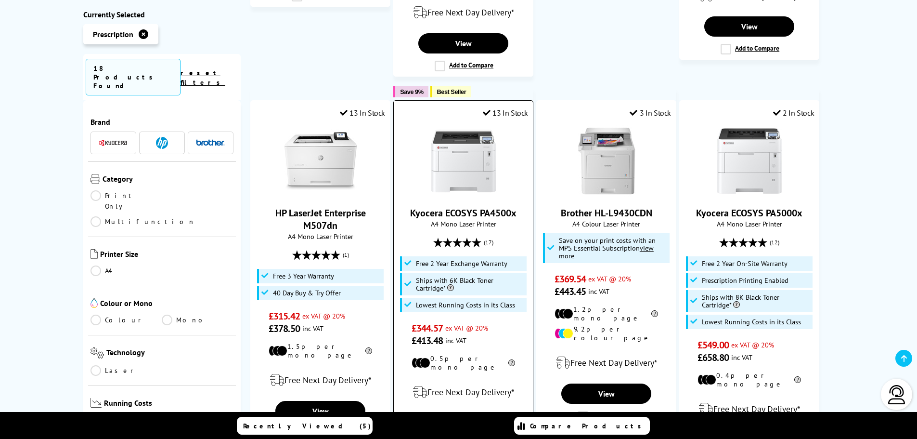
click at [466, 139] on img at bounding box center [464, 161] width 72 height 72
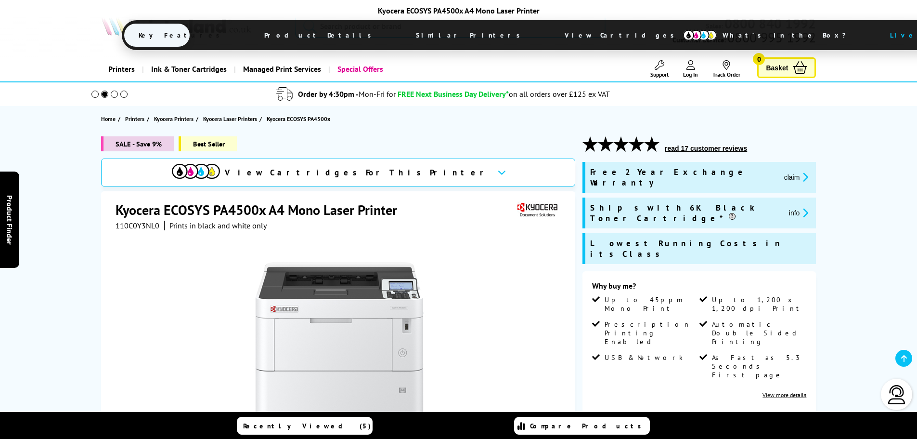
scroll to position [578, 0]
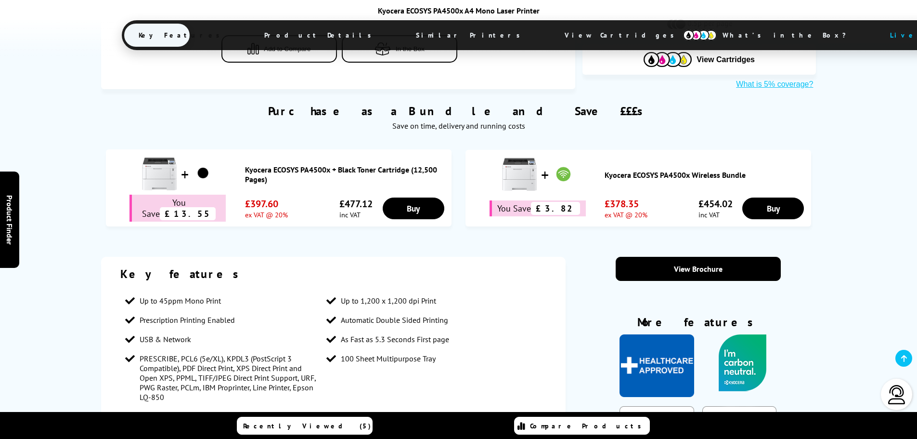
click at [645, 170] on link "Kyocera ECOSYS PA4500x Wireless Bundle" at bounding box center [706, 175] width 202 height 10
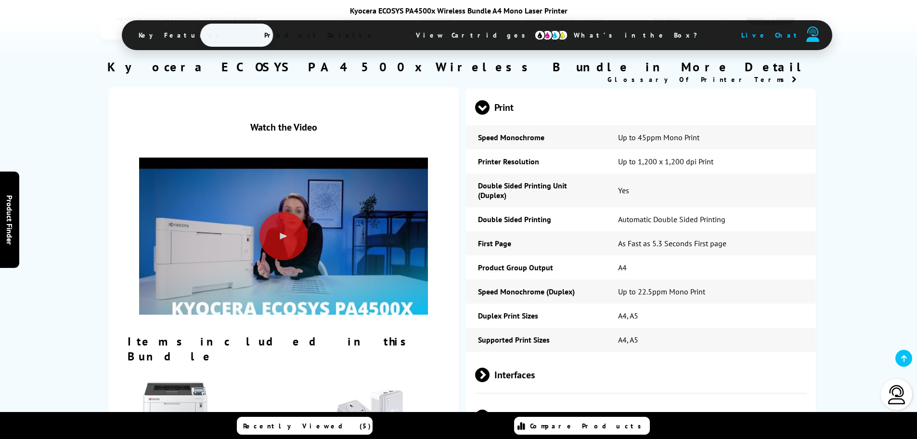
scroll to position [108, 0]
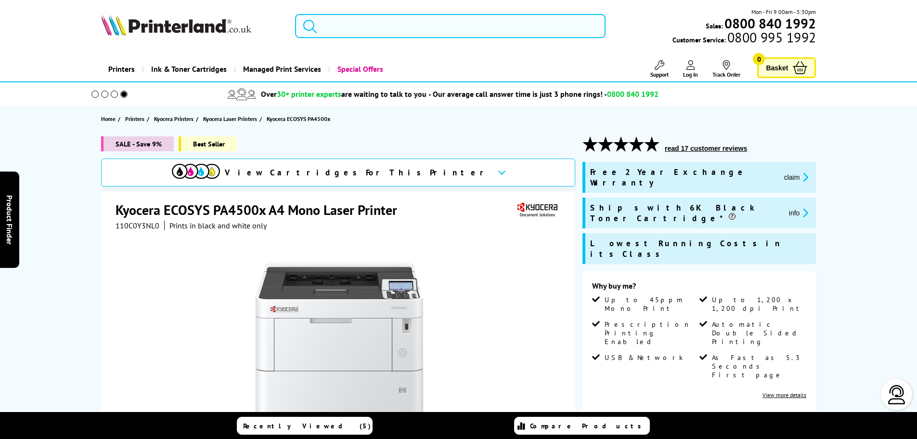
click at [354, 22] on input "search" at bounding box center [450, 26] width 311 height 24
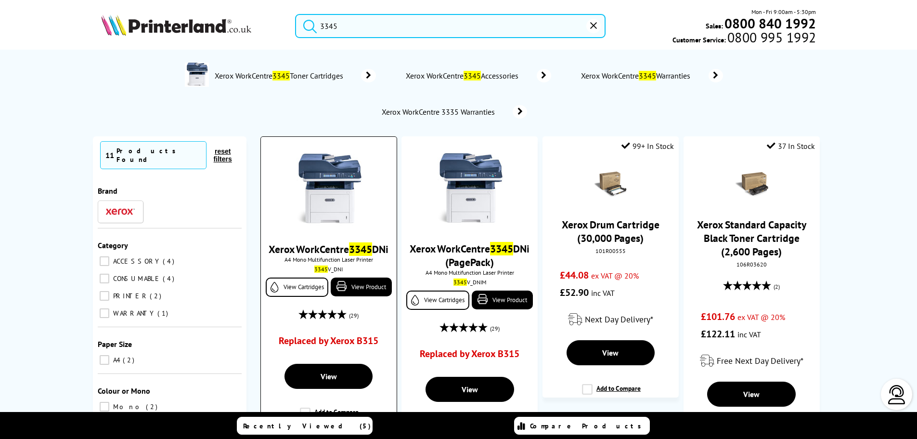
type input "3345"
click at [327, 192] on img at bounding box center [329, 190] width 72 height 72
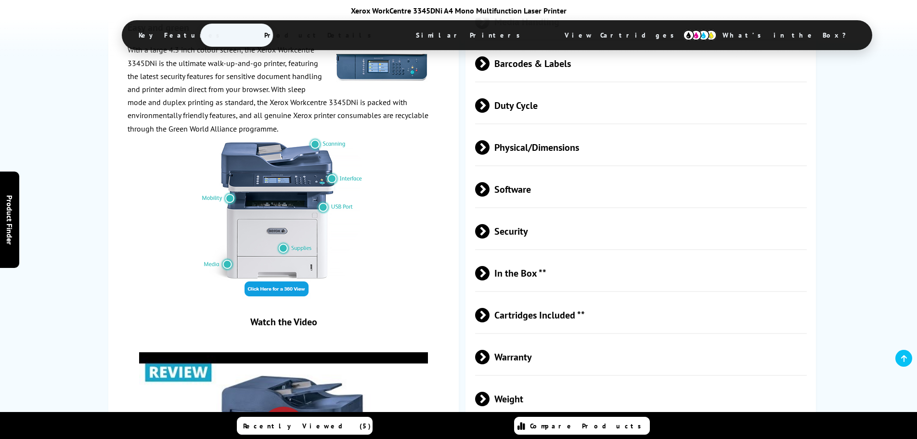
scroll to position [1637, 0]
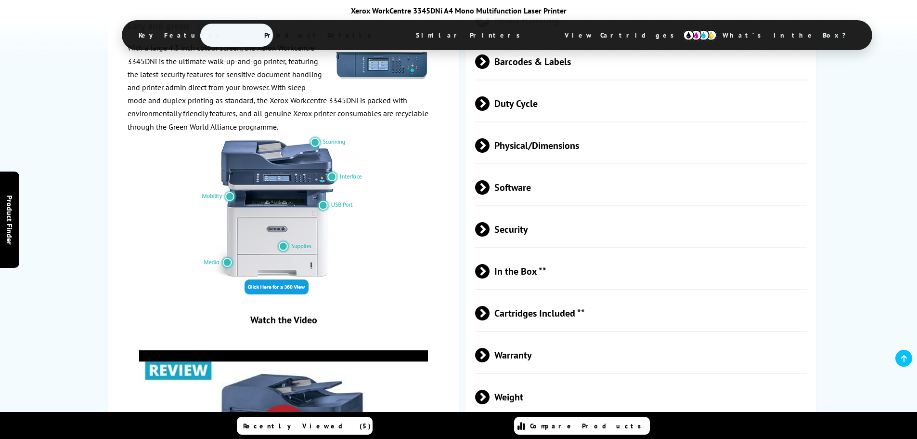
click at [572, 105] on span "Duty Cycle" at bounding box center [641, 103] width 332 height 36
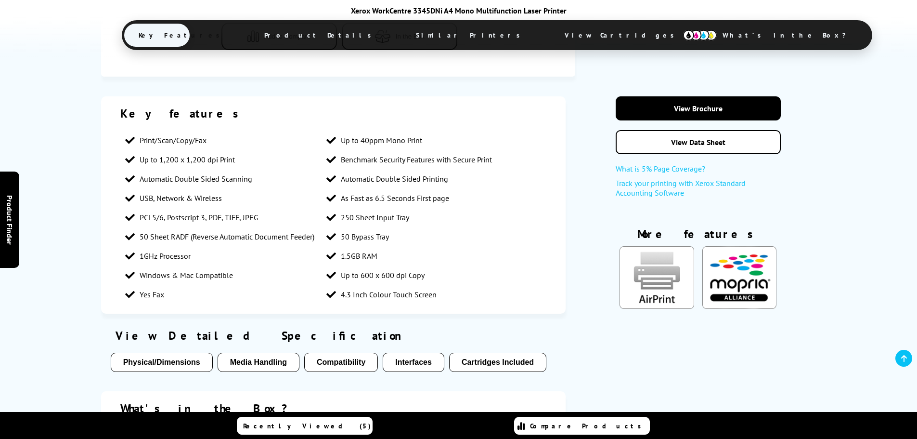
scroll to position [144, 0]
